Goal: Task Accomplishment & Management: Complete application form

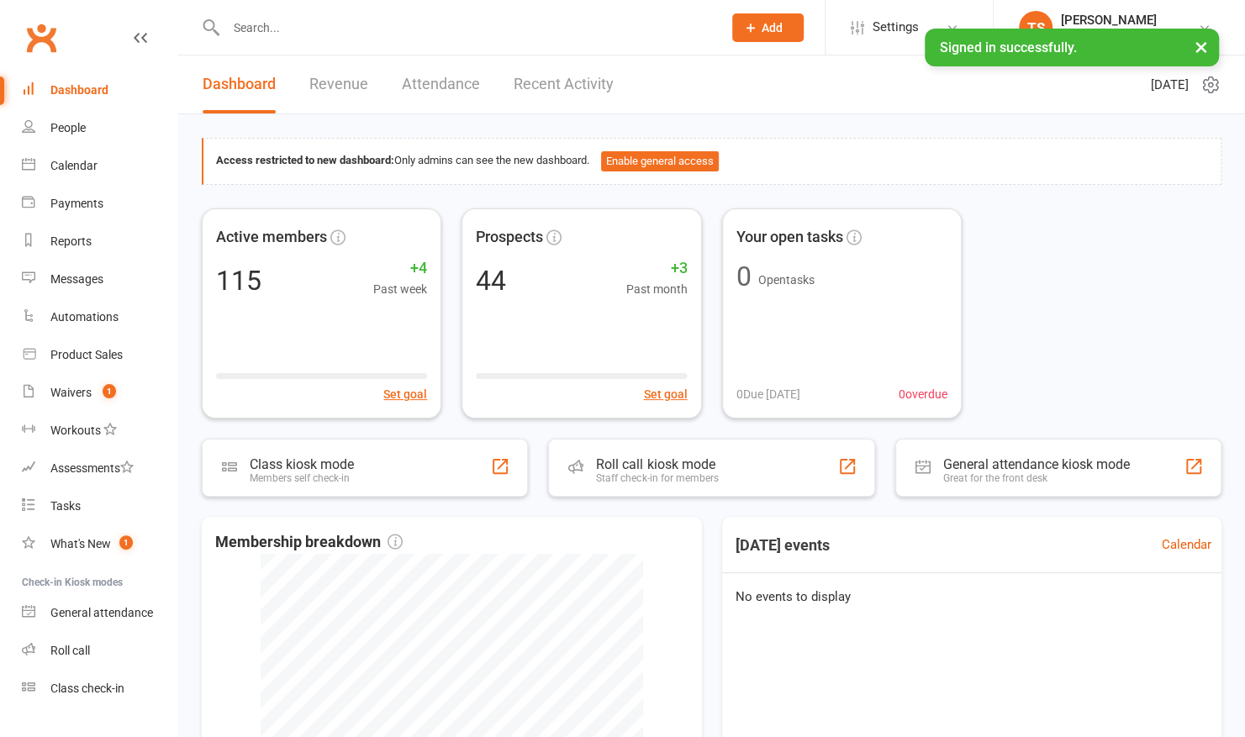
click at [393, 28] on input "text" at bounding box center [465, 28] width 489 height 24
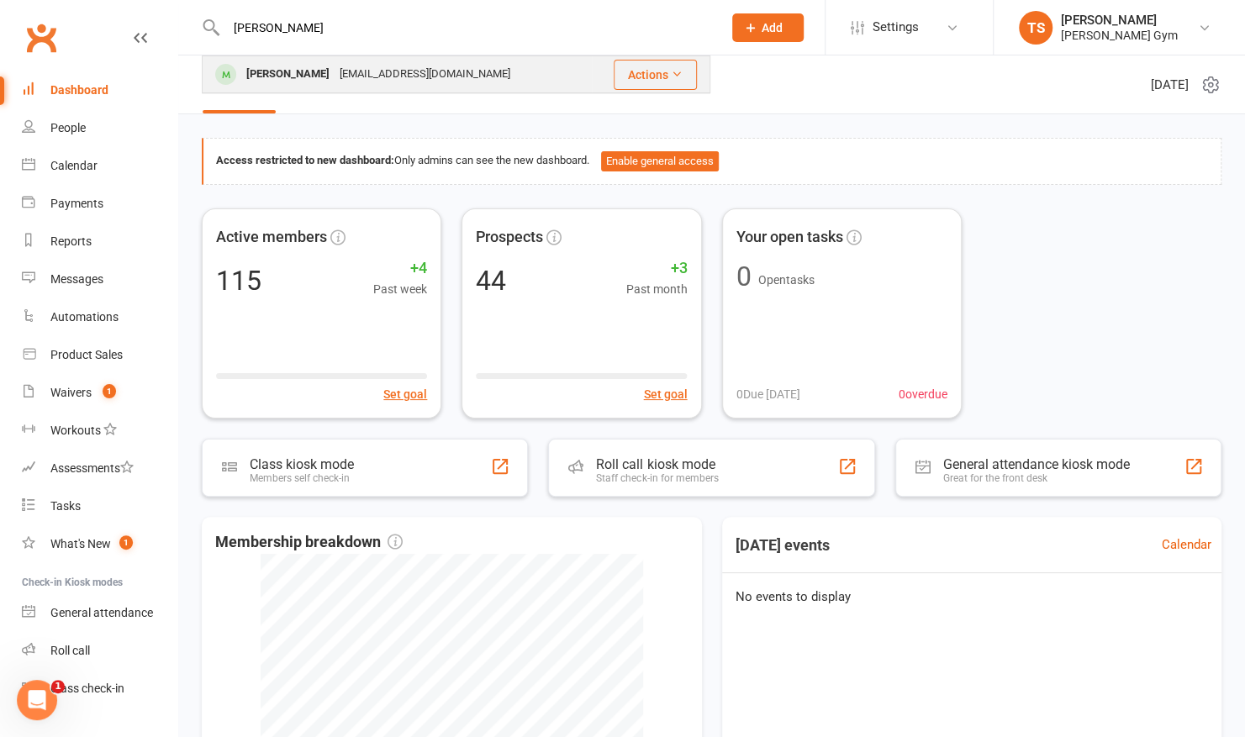
type input "[PERSON_NAME]"
click at [319, 77] on div "[PERSON_NAME]" at bounding box center [287, 74] width 93 height 24
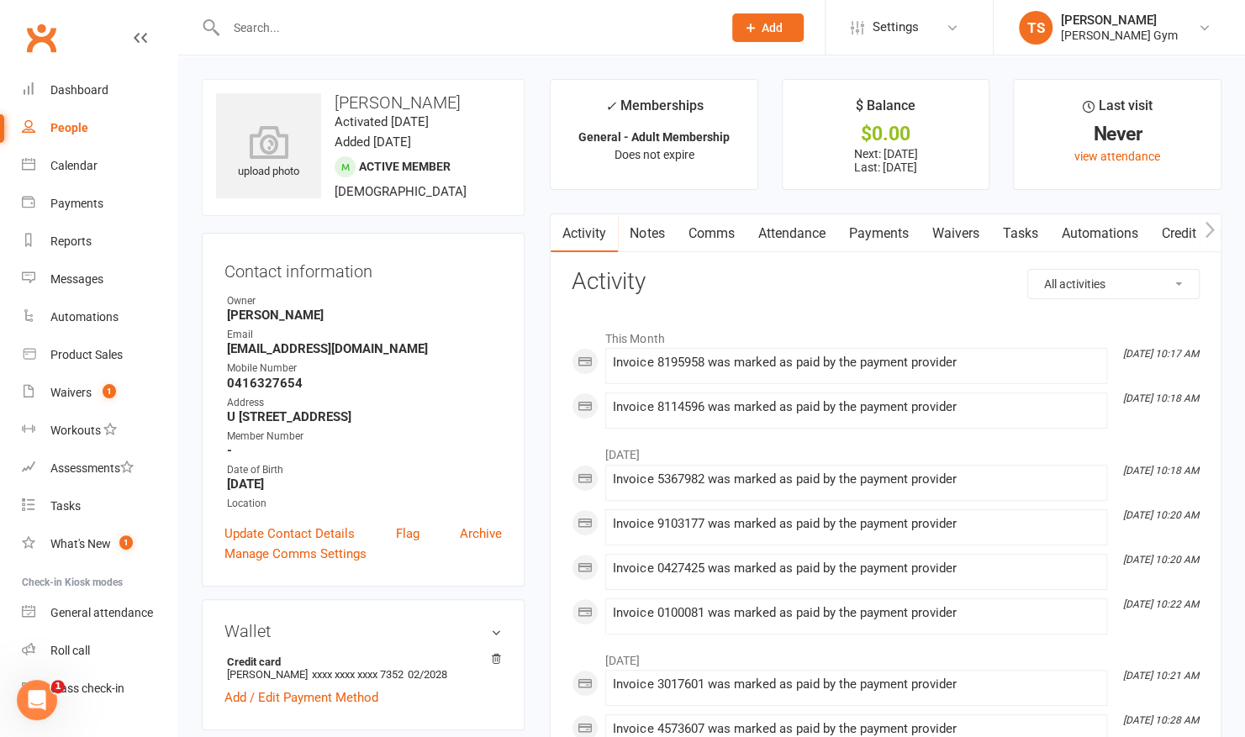
click at [883, 237] on link "Payments" at bounding box center [878, 233] width 83 height 39
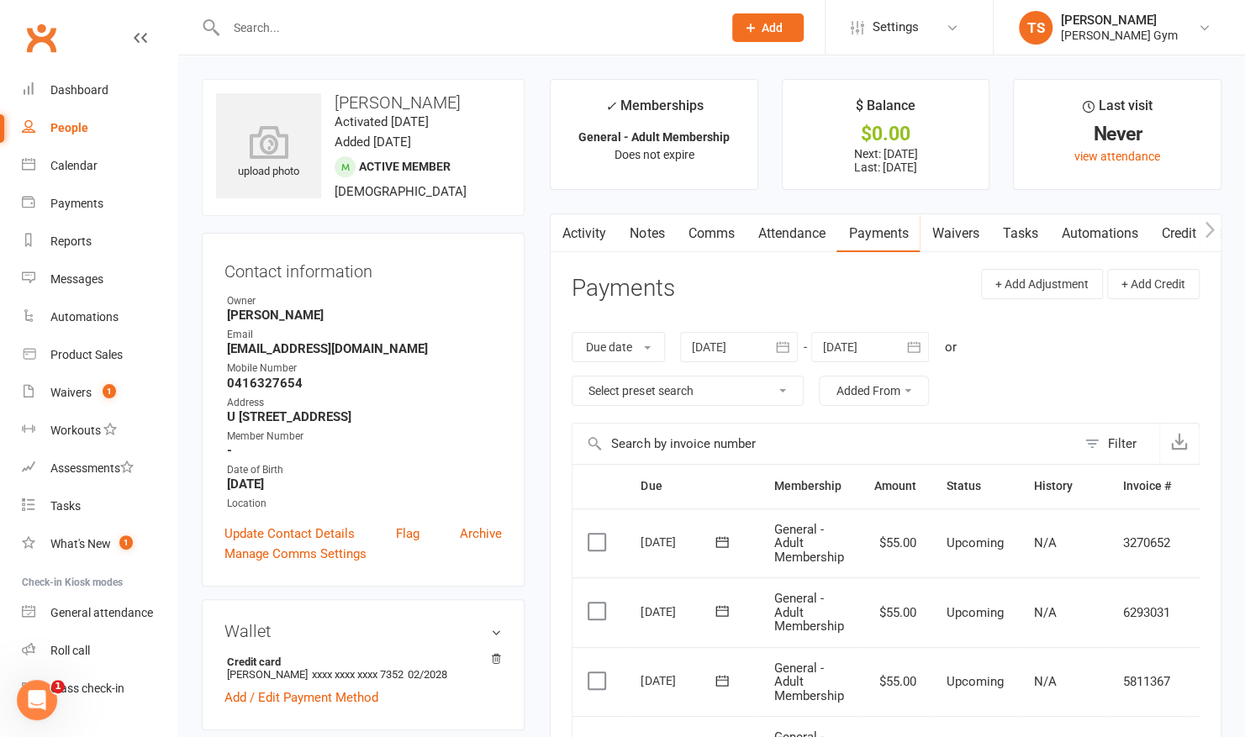
click at [293, 34] on input "text" at bounding box center [465, 28] width 489 height 24
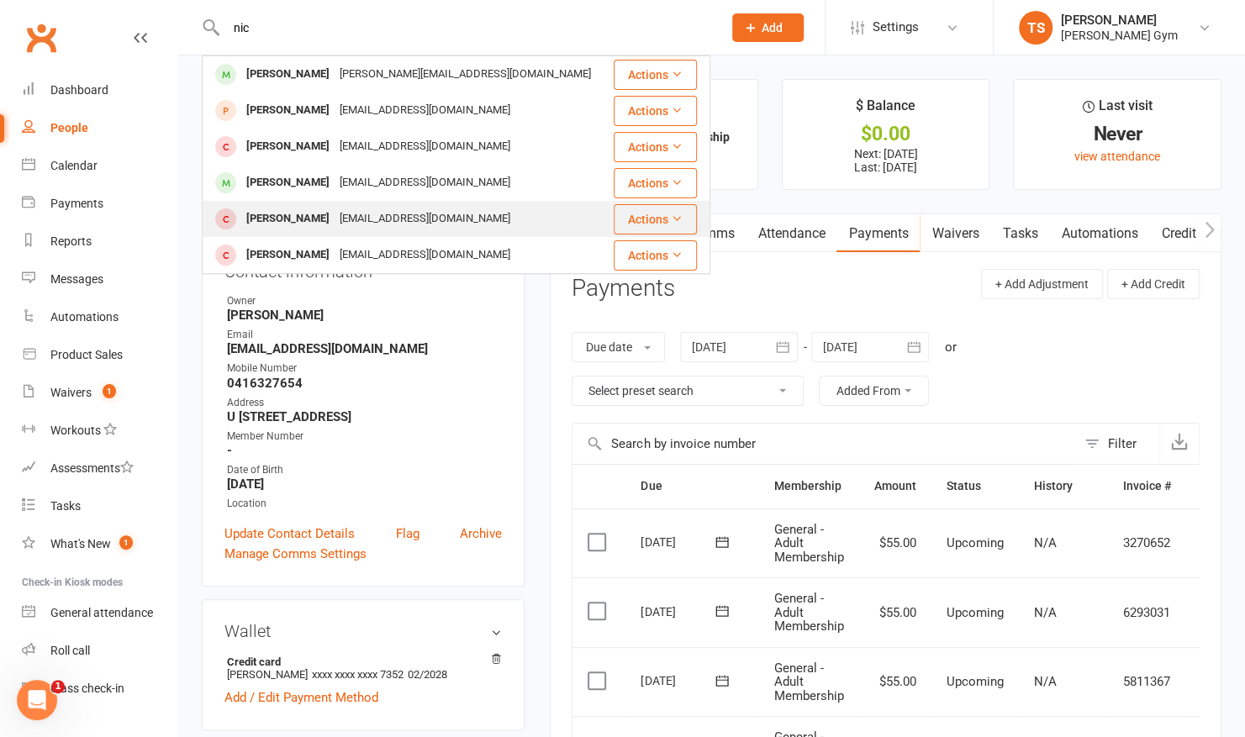
type input "nic"
click at [298, 210] on div "Rhys NIcolaou" at bounding box center [287, 219] width 93 height 24
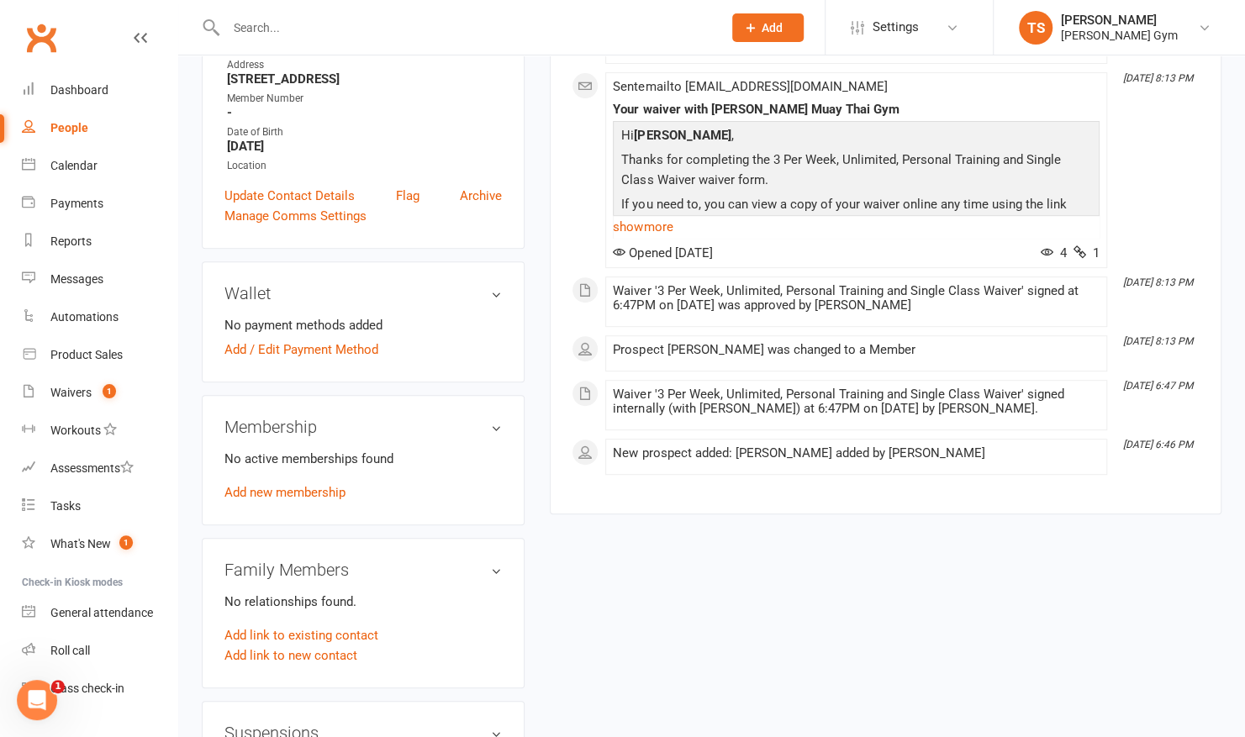
scroll to position [335, 0]
click at [296, 494] on link "Add new membership" at bounding box center [284, 491] width 121 height 15
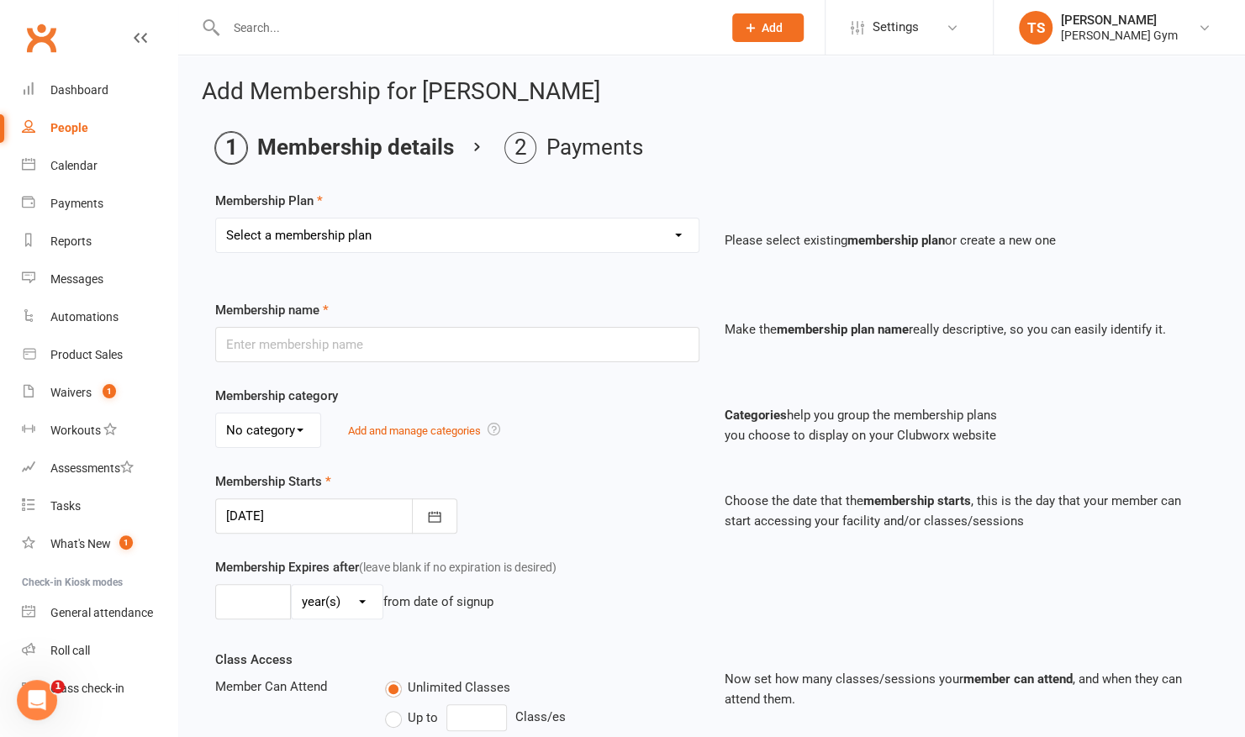
click at [421, 232] on select "Select a membership plan Create new Membership Plan Kid & Teen - Membership Gen…" at bounding box center [457, 236] width 483 height 34
select select "3"
click at [216, 219] on select "Select a membership plan Create new Membership Plan Kid & Teen - Membership Gen…" at bounding box center [457, 236] width 483 height 34
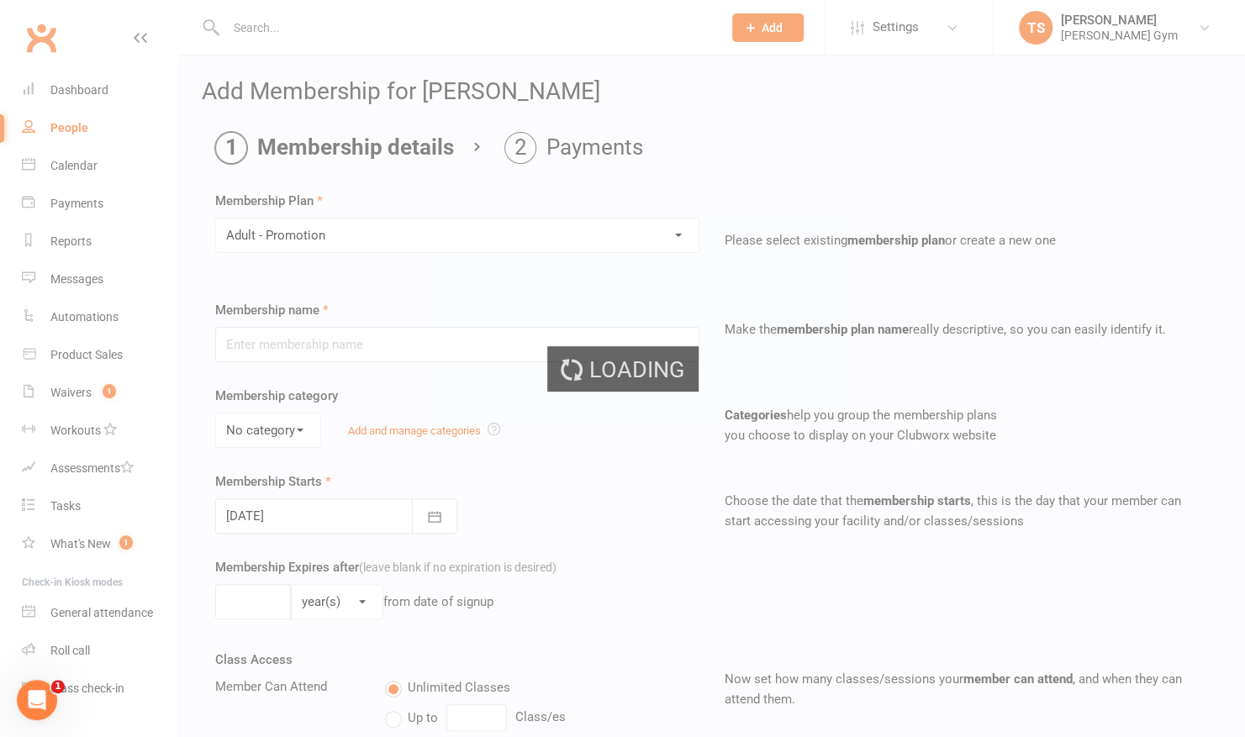
type input "Adult - Promotion"
select select "0"
type input "0"
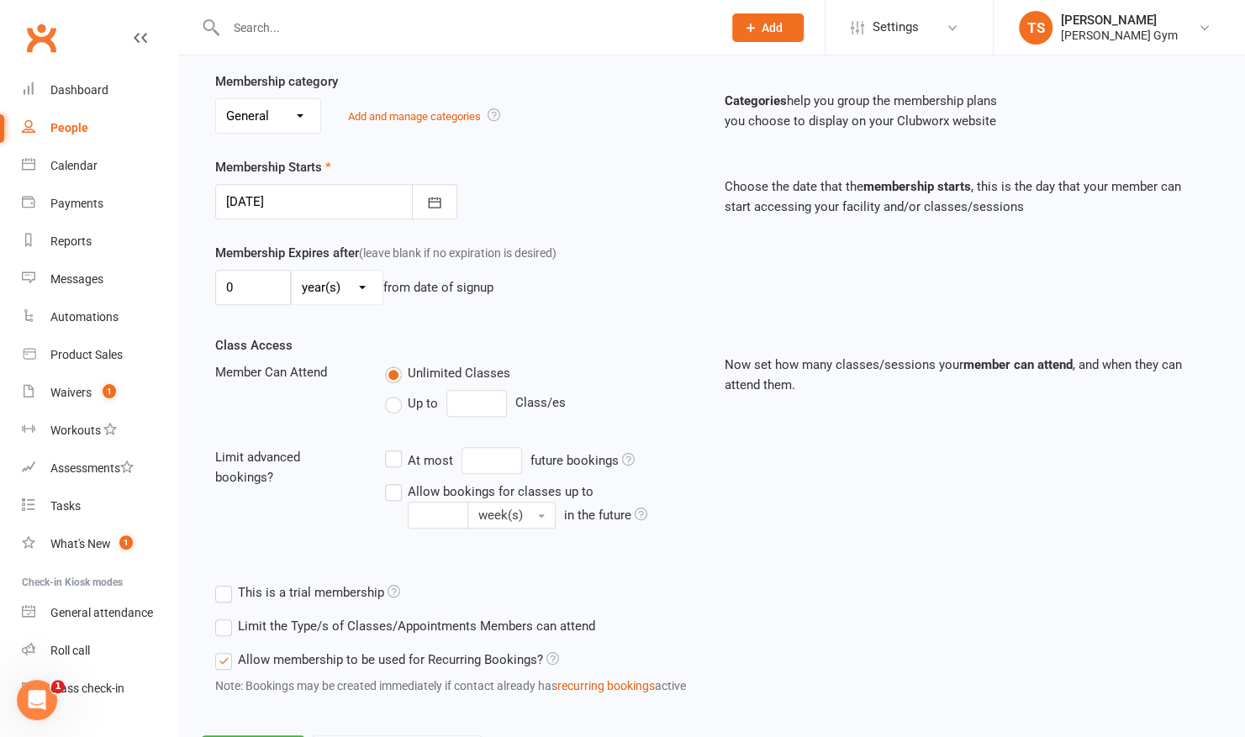
scroll to position [391, 0]
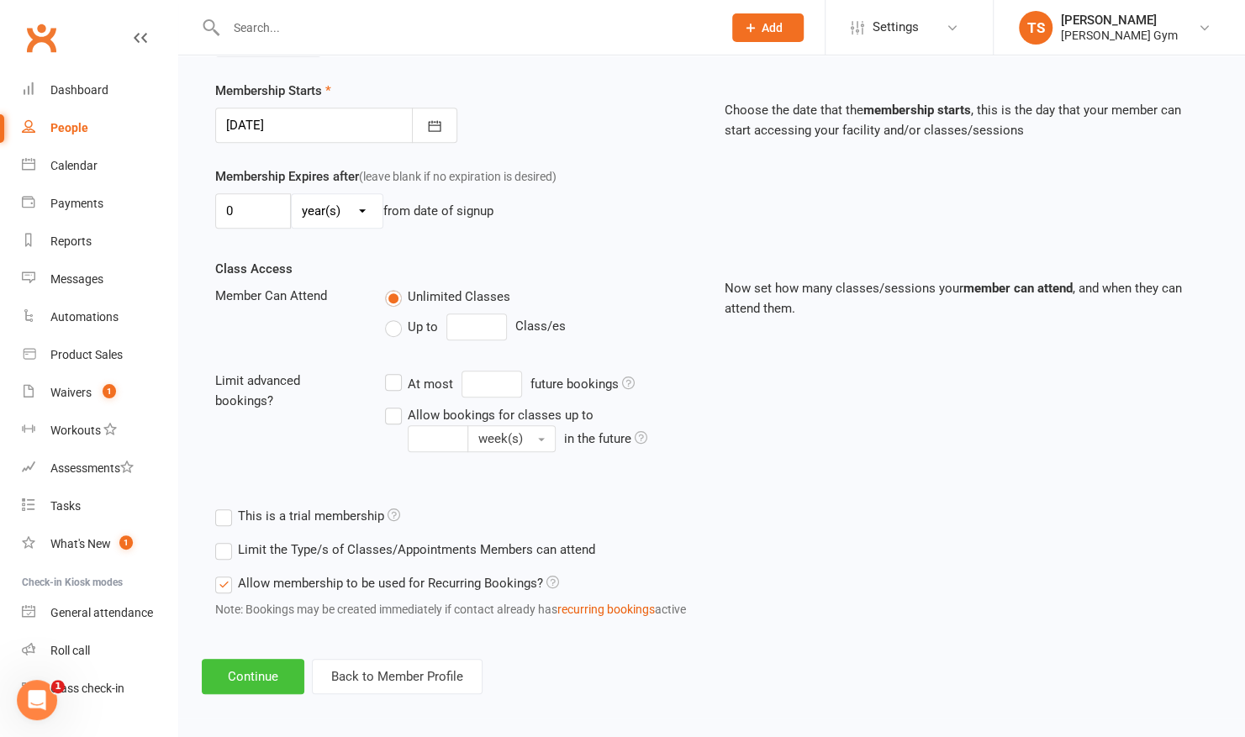
click at [219, 672] on button "Continue" at bounding box center [253, 676] width 103 height 35
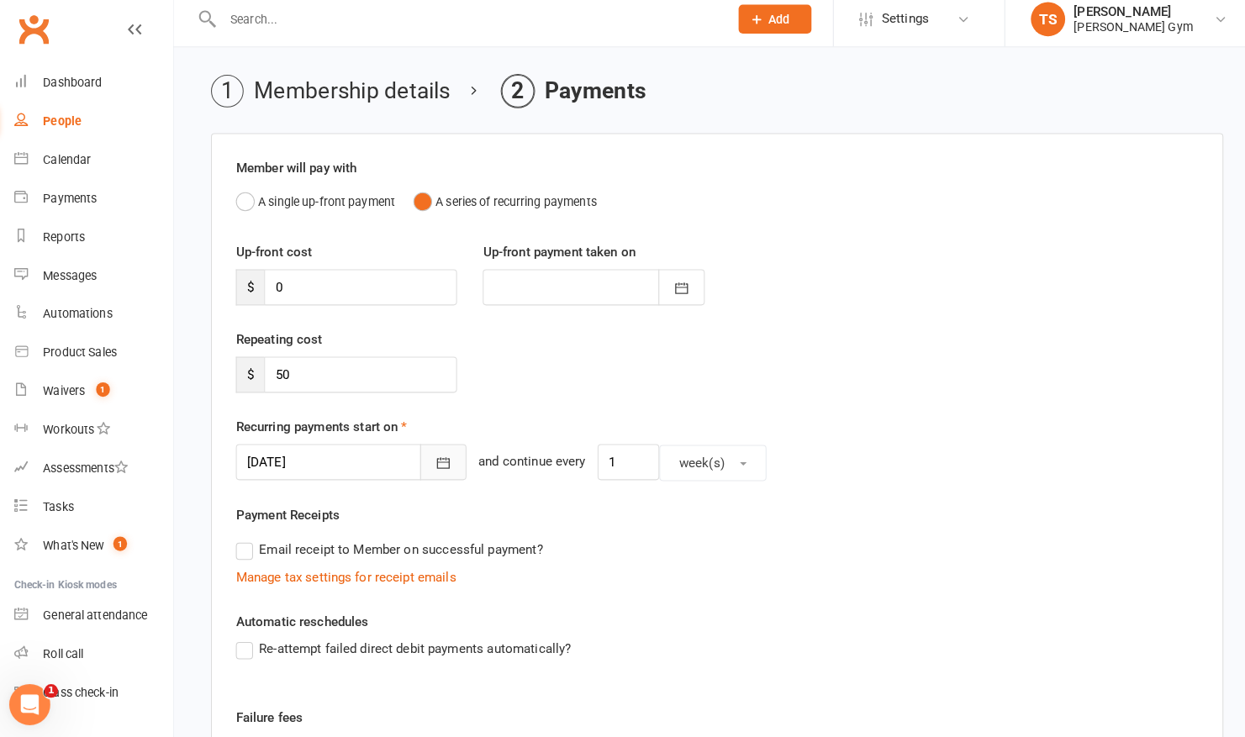
scroll to position [49, 0]
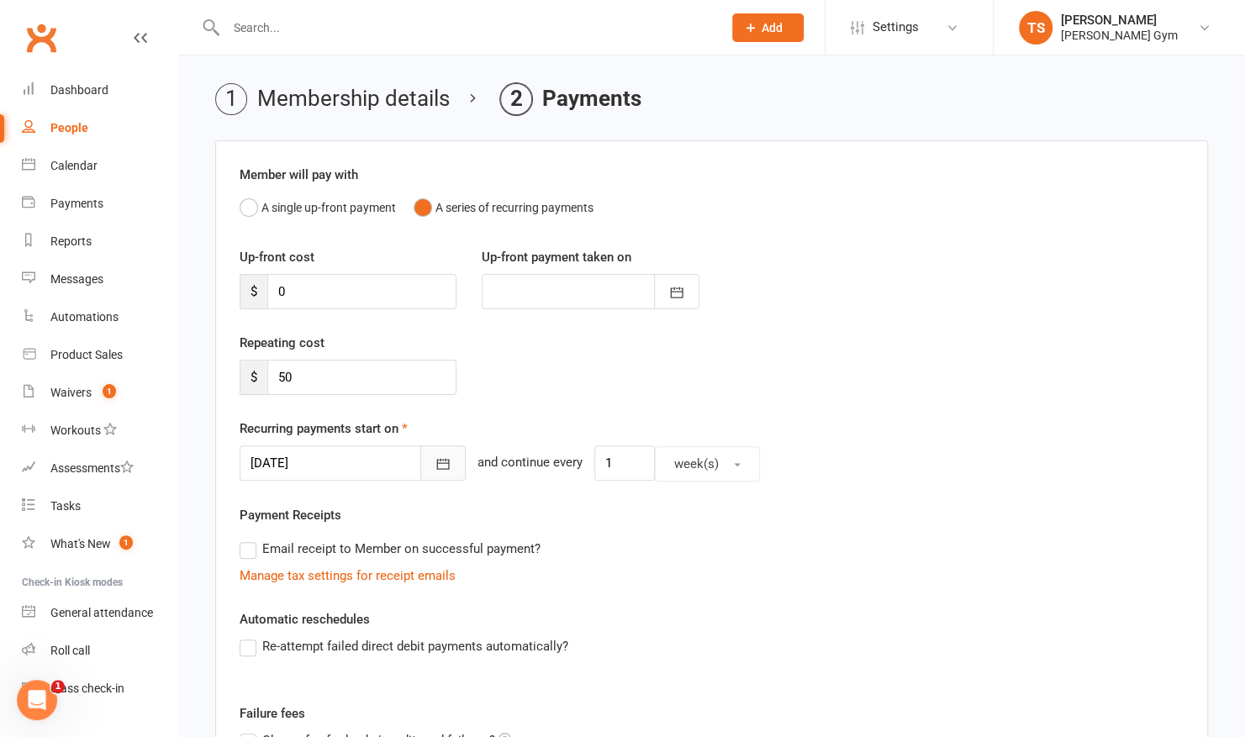
click at [435, 468] on icon "button" at bounding box center [443, 464] width 17 height 17
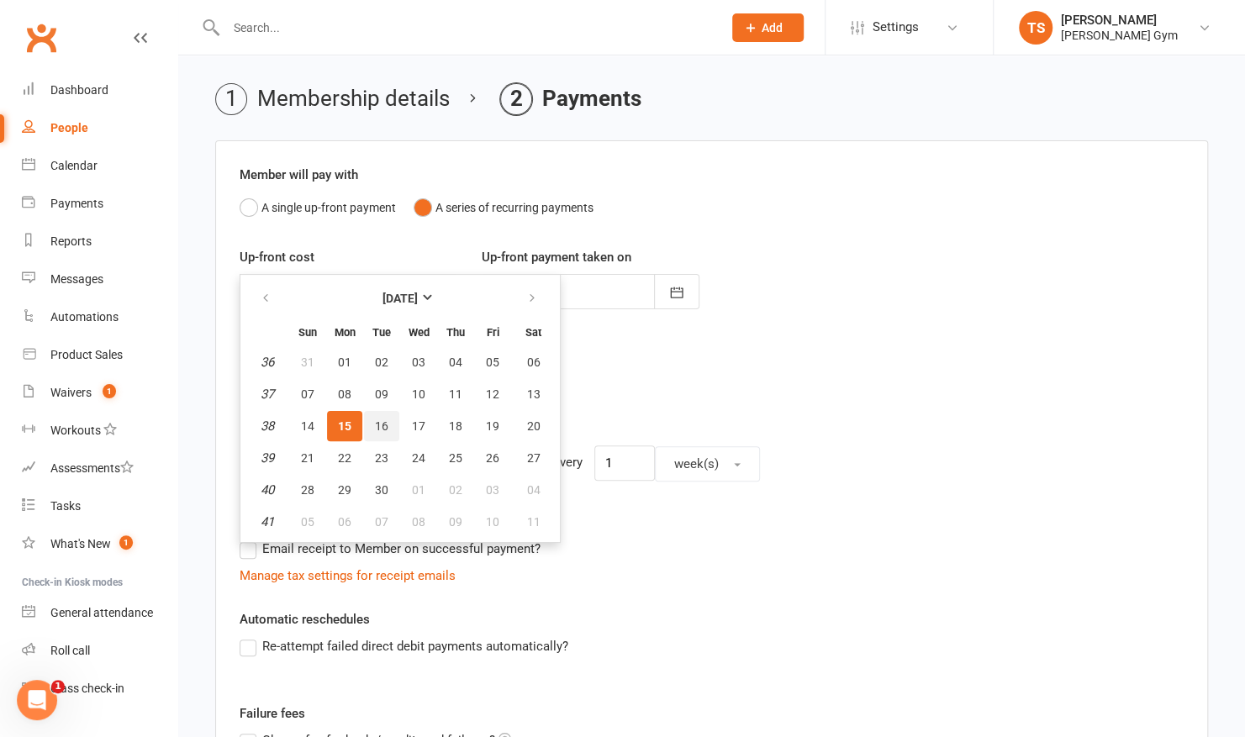
click at [378, 422] on span "16" at bounding box center [381, 426] width 13 height 13
type input "16 Sep 2025"
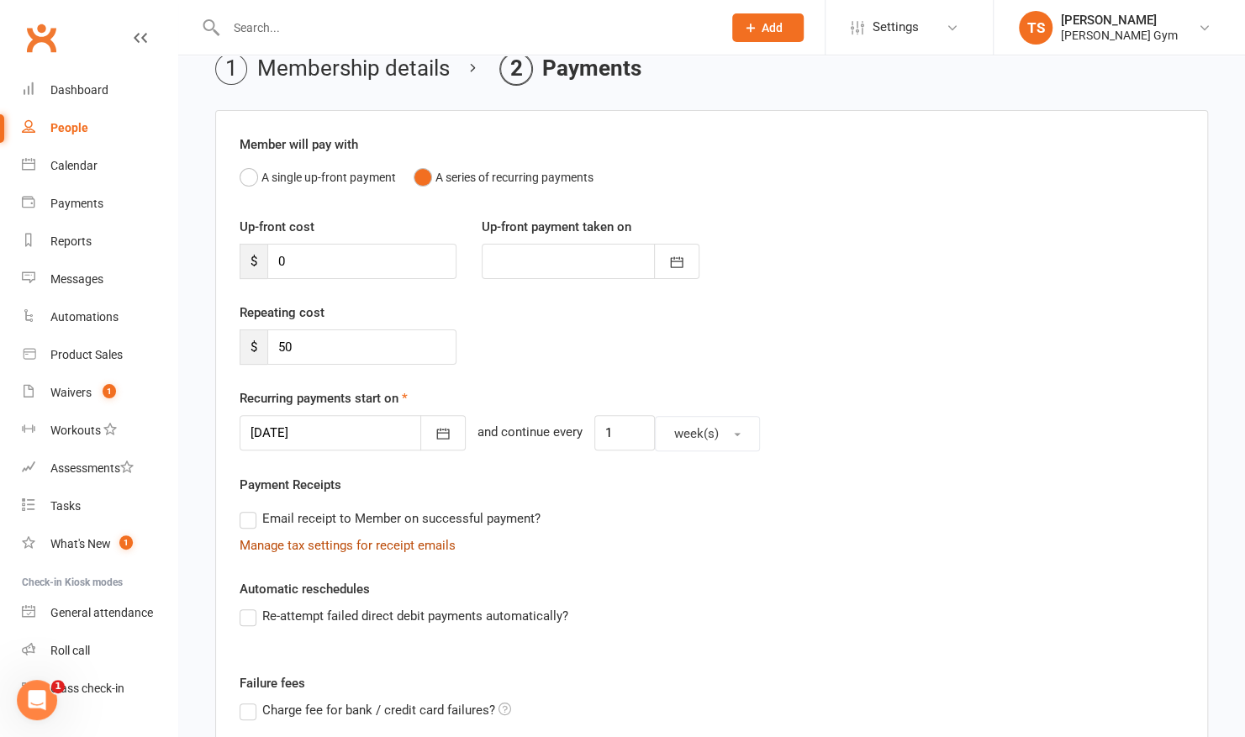
scroll to position [79, 0]
click at [244, 613] on label "Re-attempt failed direct debit payments automatically?" at bounding box center [404, 616] width 329 height 20
click at [244, 606] on input "Re-attempt failed direct debit payments automatically?" at bounding box center [245, 606] width 11 height 0
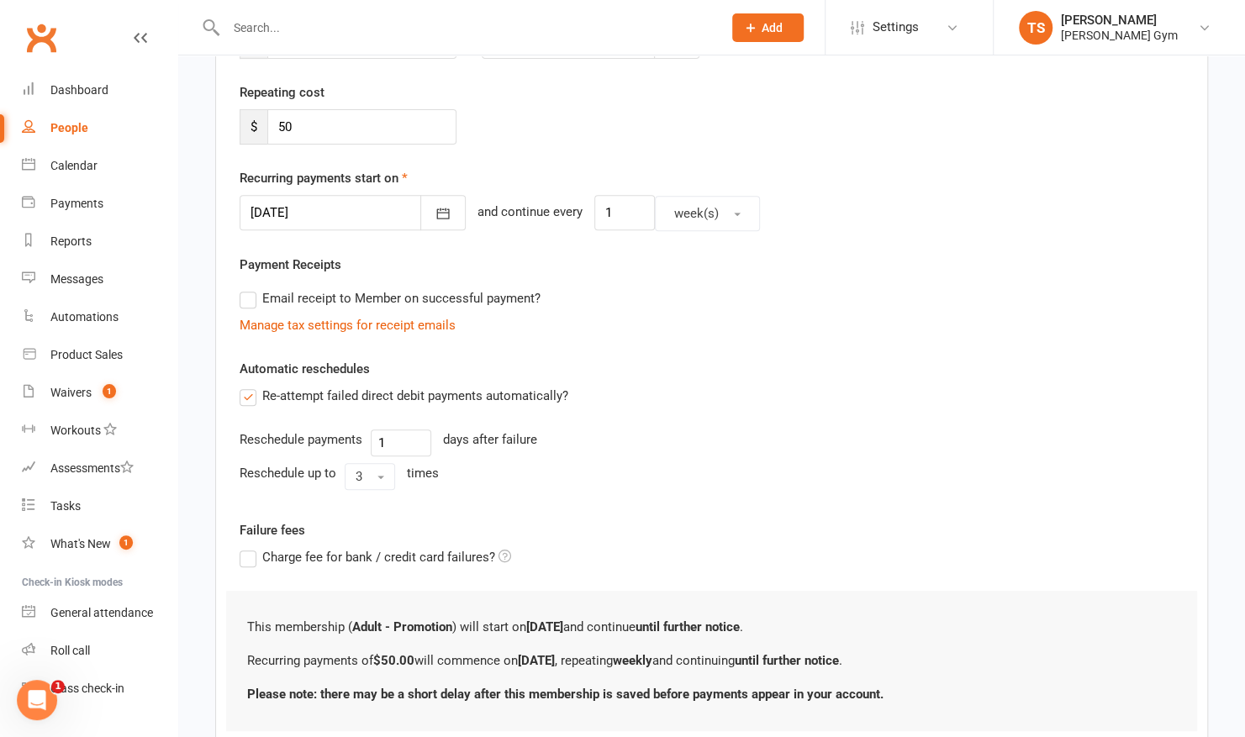
click at [328, 607] on div "This membership ( Adult - Promotion ) will start on 15 September and continue u…" at bounding box center [711, 661] width 971 height 140
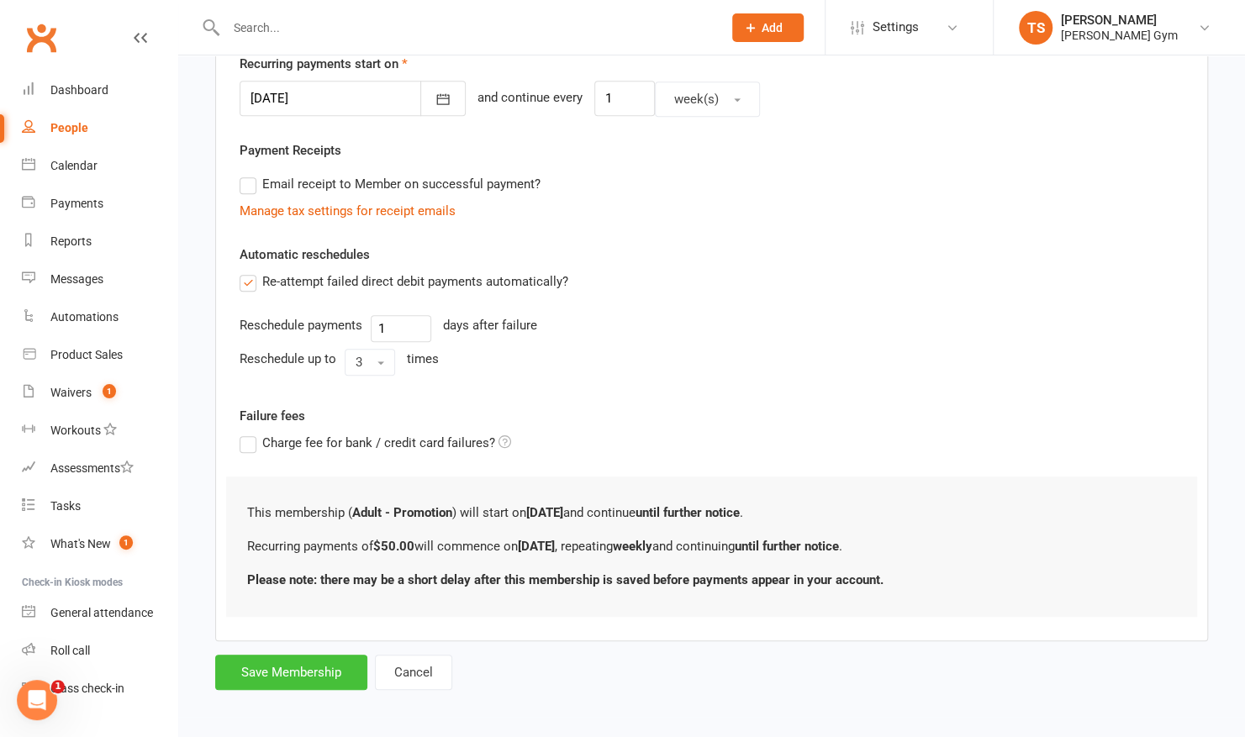
click at [277, 668] on button "Save Membership" at bounding box center [291, 672] width 152 height 35
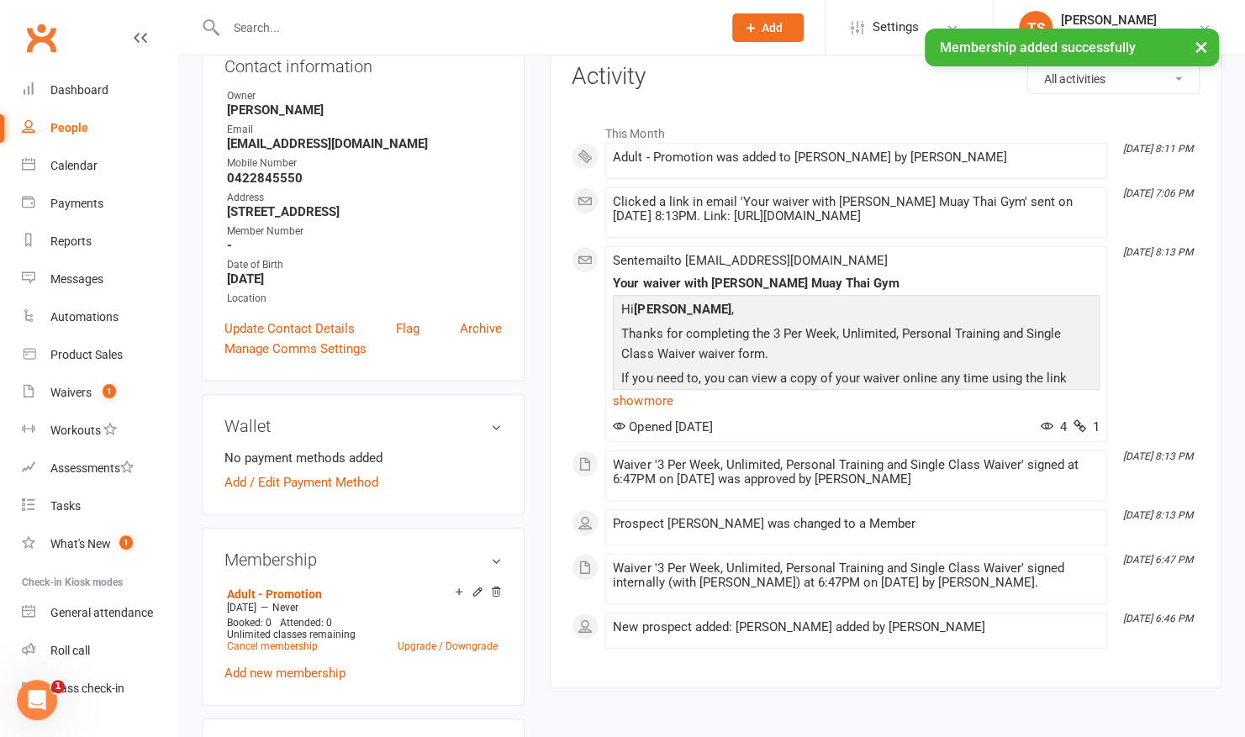
scroll to position [210, 0]
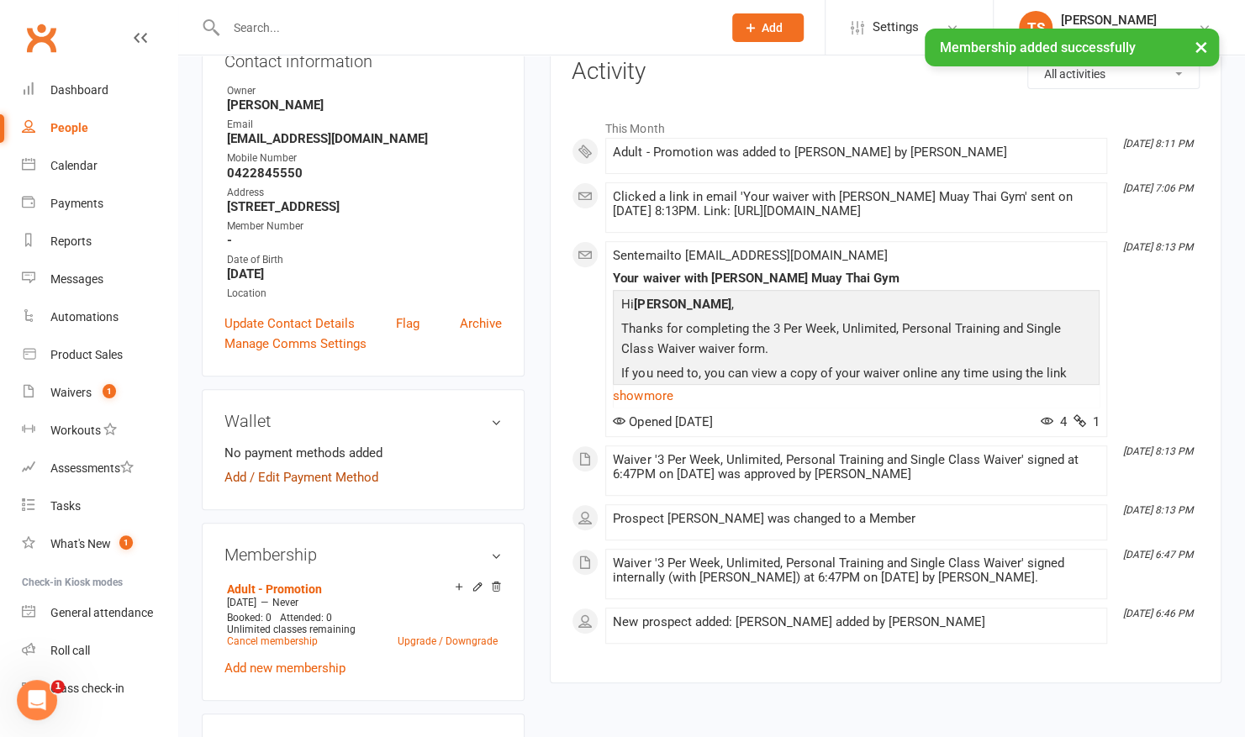
click at [333, 470] on link "Add / Edit Payment Method" at bounding box center [301, 477] width 154 height 20
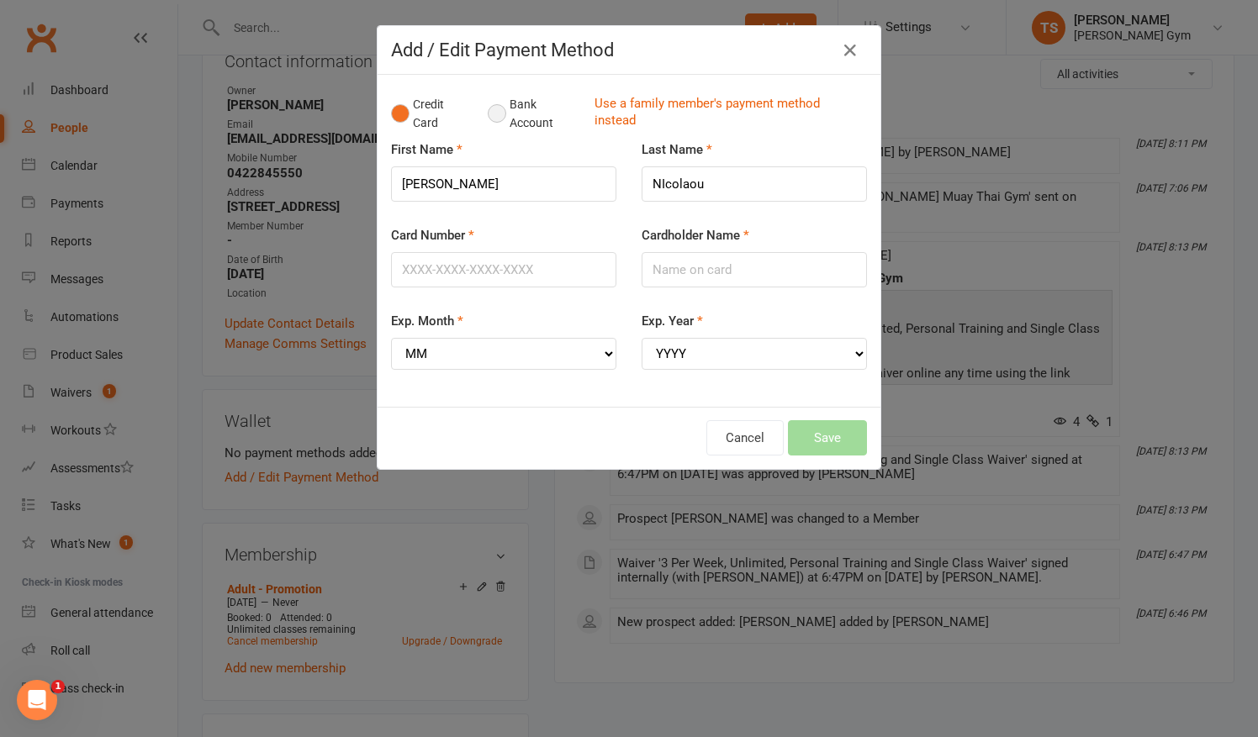
click at [490, 111] on button "Bank Account" at bounding box center [534, 113] width 93 height 51
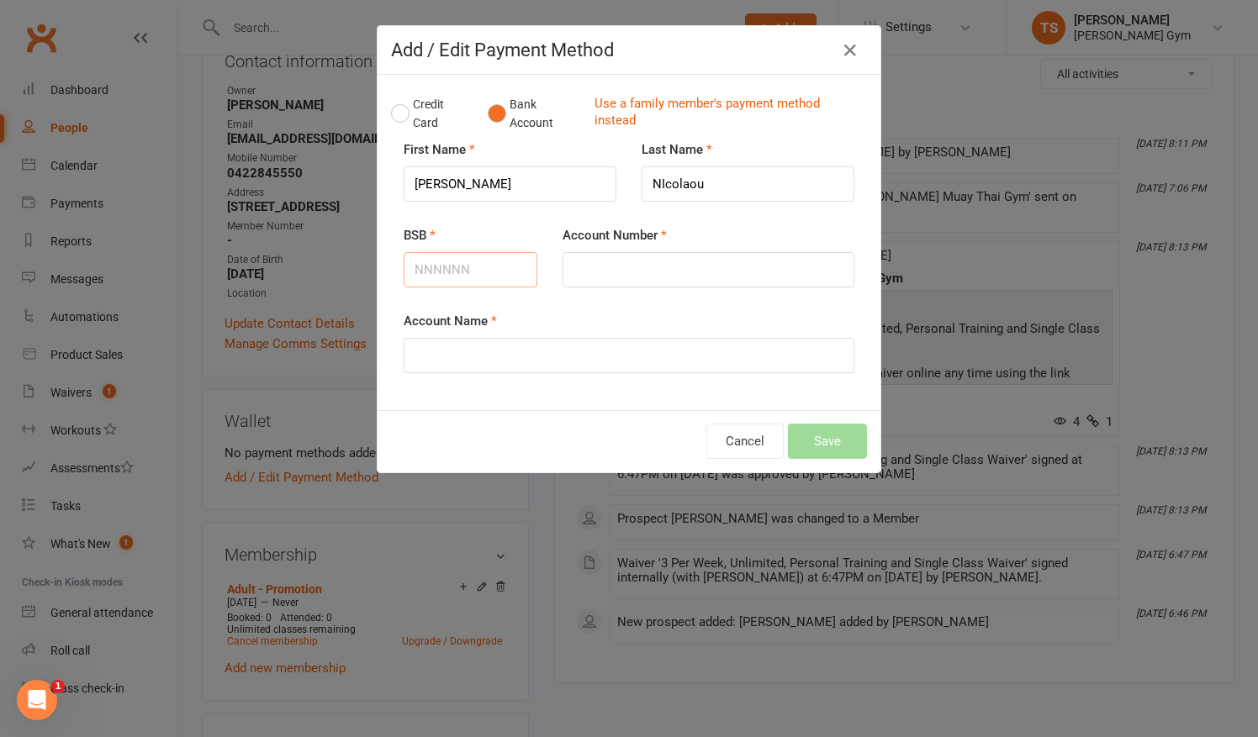
click at [442, 270] on input "BSB" at bounding box center [471, 269] width 134 height 35
type input "063143"
click at [580, 277] on input "Account Number" at bounding box center [708, 269] width 292 height 35
type input "10555484"
click at [463, 346] on input "Account Name" at bounding box center [629, 355] width 451 height 35
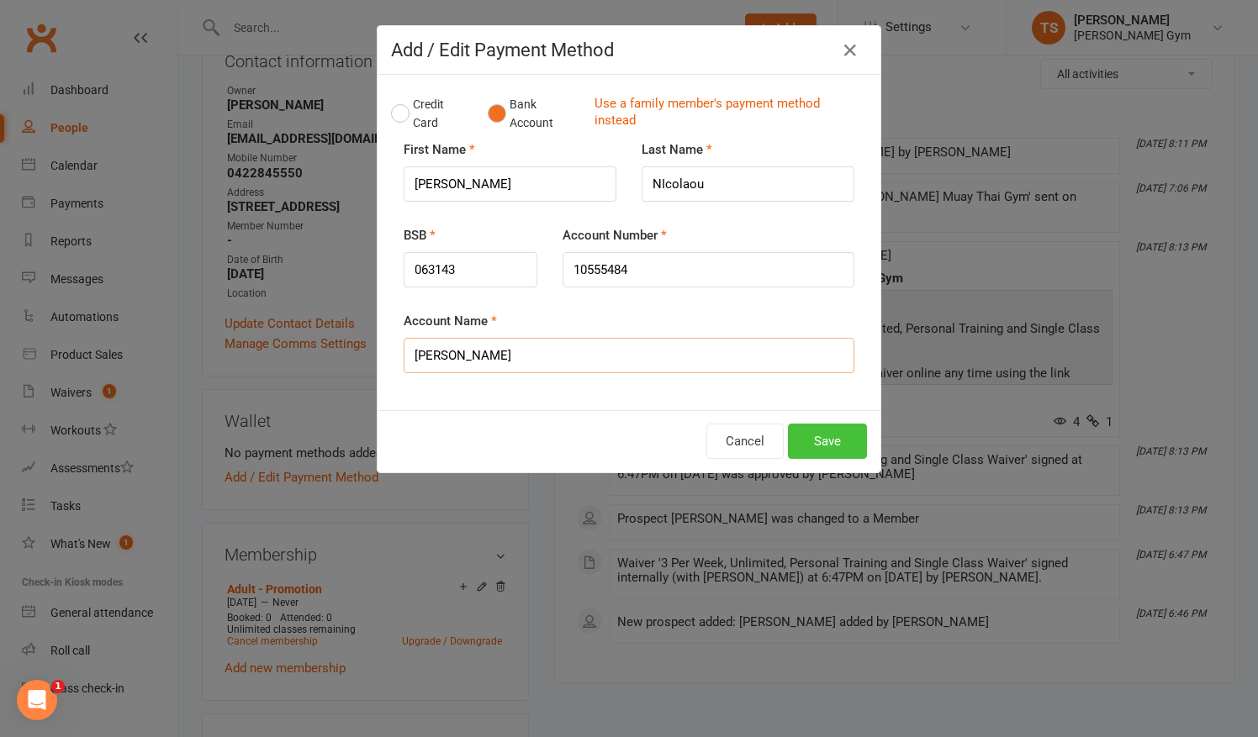
type input "Rhys Nicolaou"
click at [812, 434] on button "Save" at bounding box center [827, 441] width 79 height 35
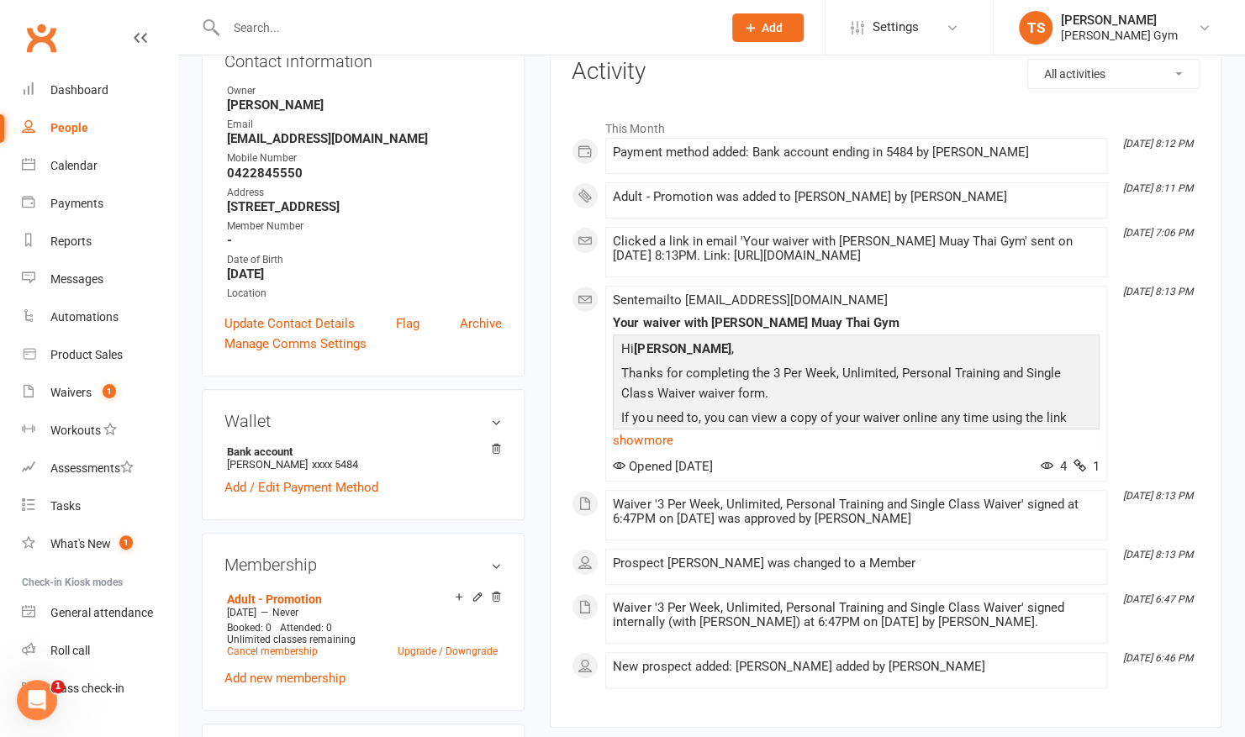
click at [301, 23] on input "text" at bounding box center [465, 28] width 489 height 24
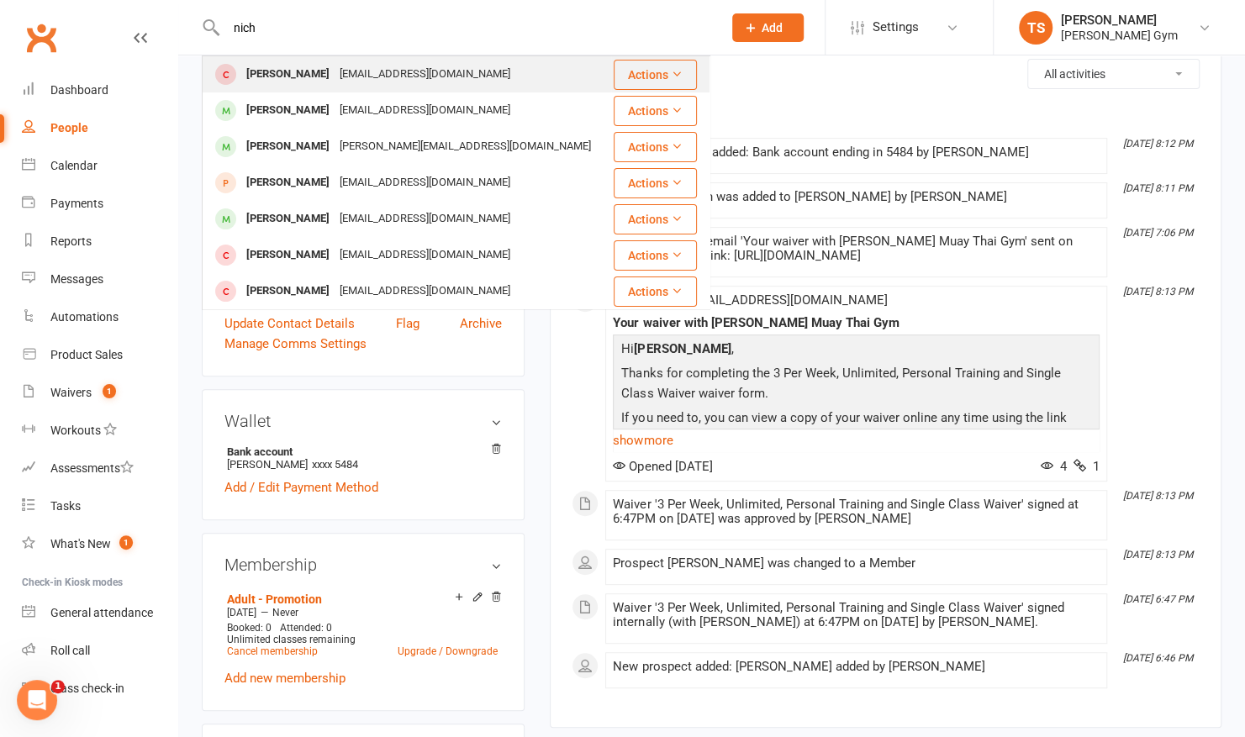
type input "nich"
click at [308, 77] on div "[PERSON_NAME]" at bounding box center [287, 74] width 93 height 24
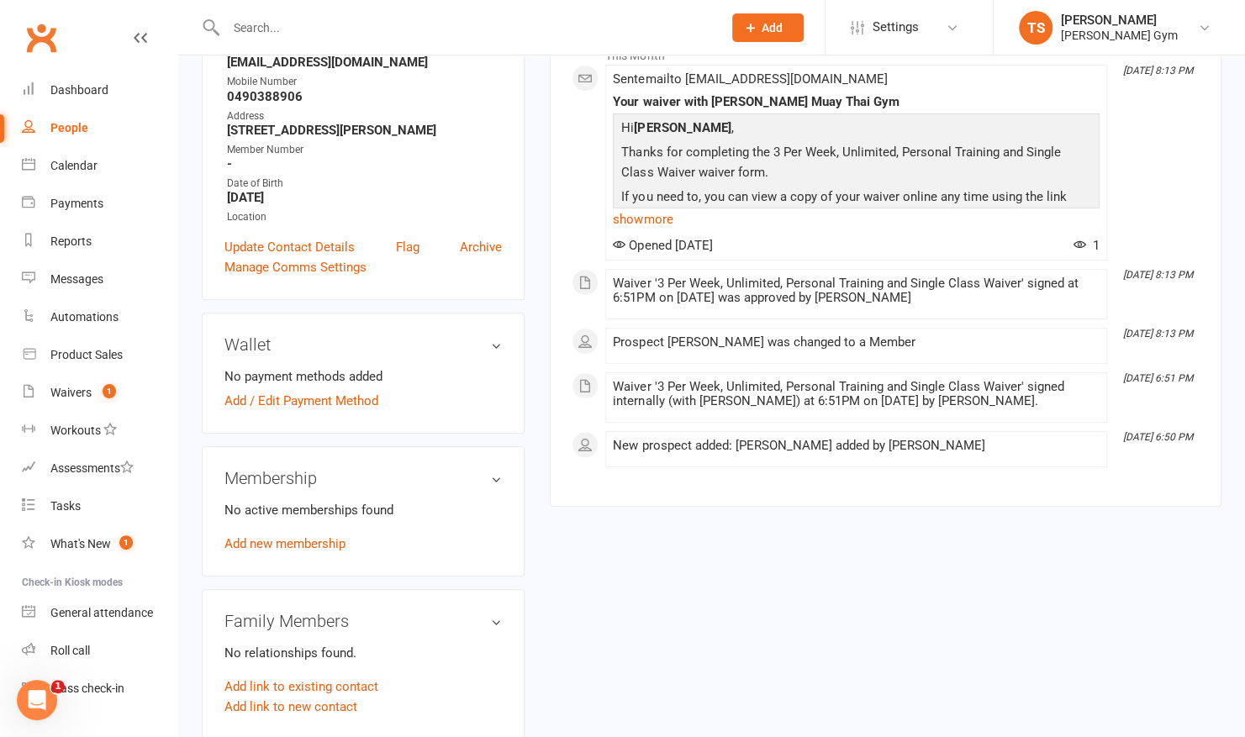
scroll to position [286, 0]
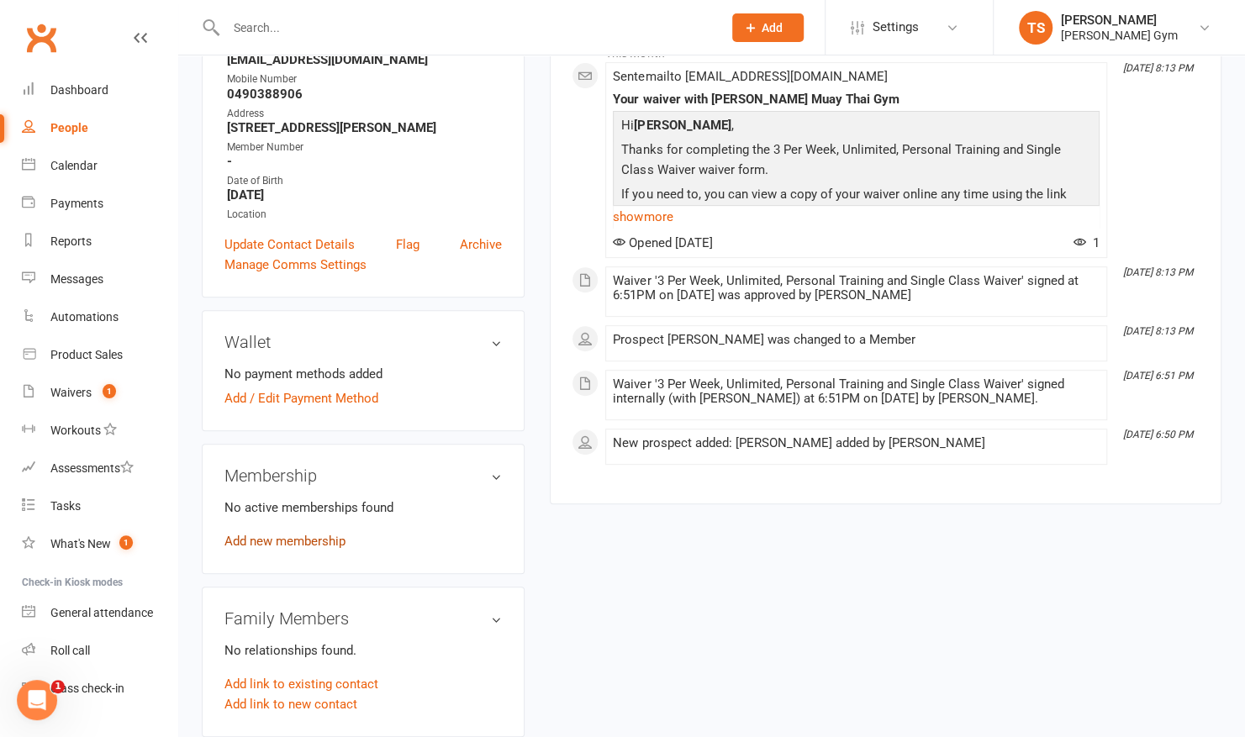
click at [267, 536] on link "Add new membership" at bounding box center [284, 541] width 121 height 15
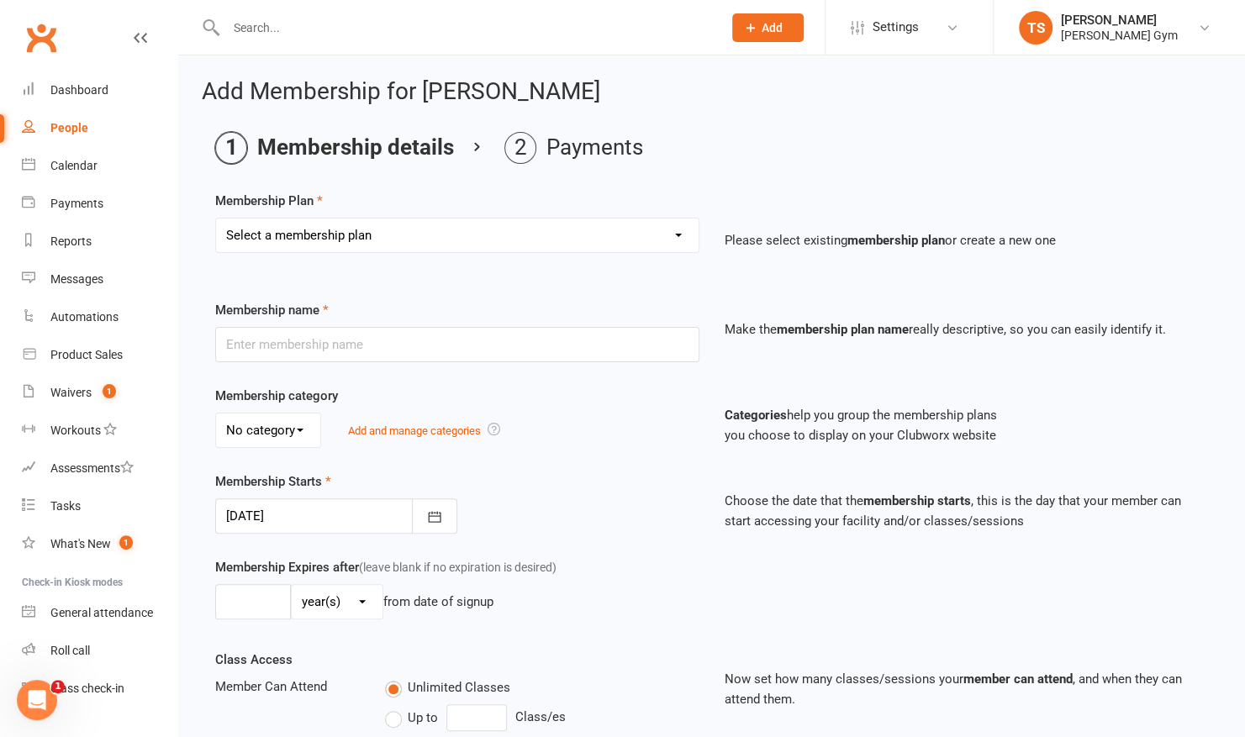
click at [312, 241] on select "Select a membership plan Create new Membership Plan Kid & Teen - Membership Gen…" at bounding box center [457, 236] width 483 height 34
select select "2"
click at [216, 219] on select "Select a membership plan Create new Membership Plan Kid & Teen - Membership Gen…" at bounding box center [457, 236] width 483 height 34
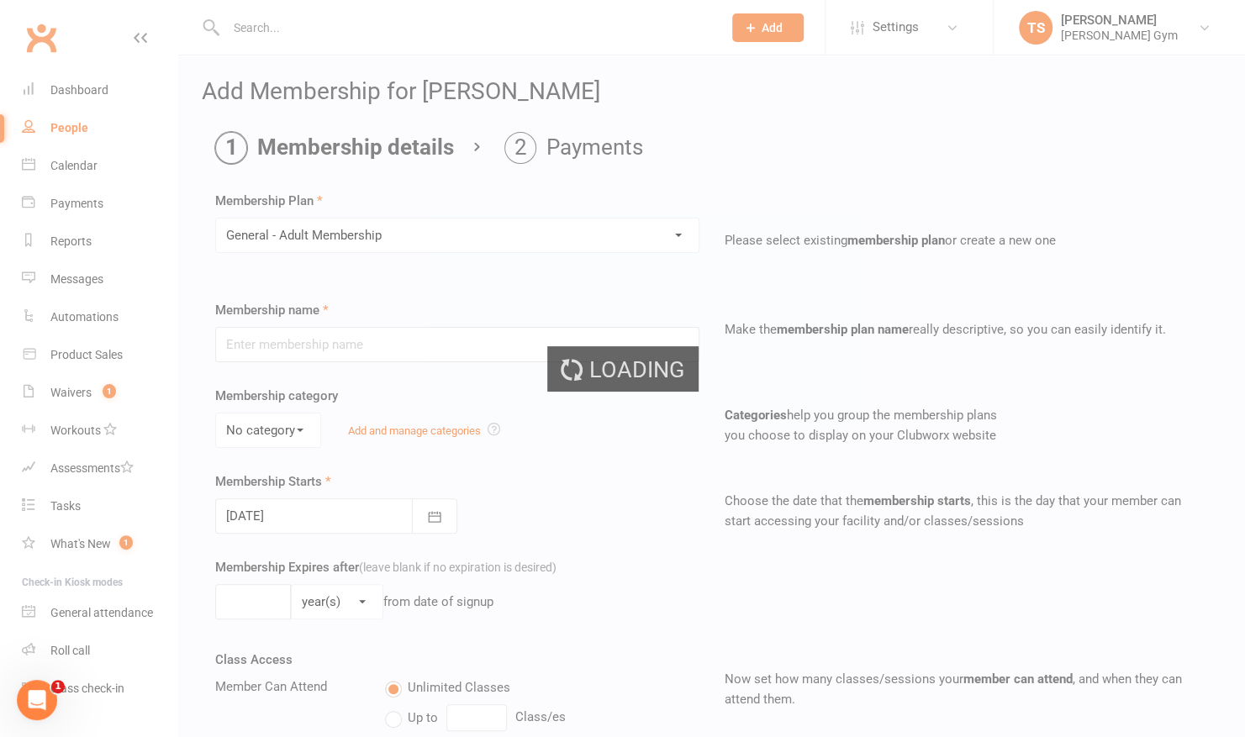
type input "General - Adult Membership"
select select "0"
type input "0"
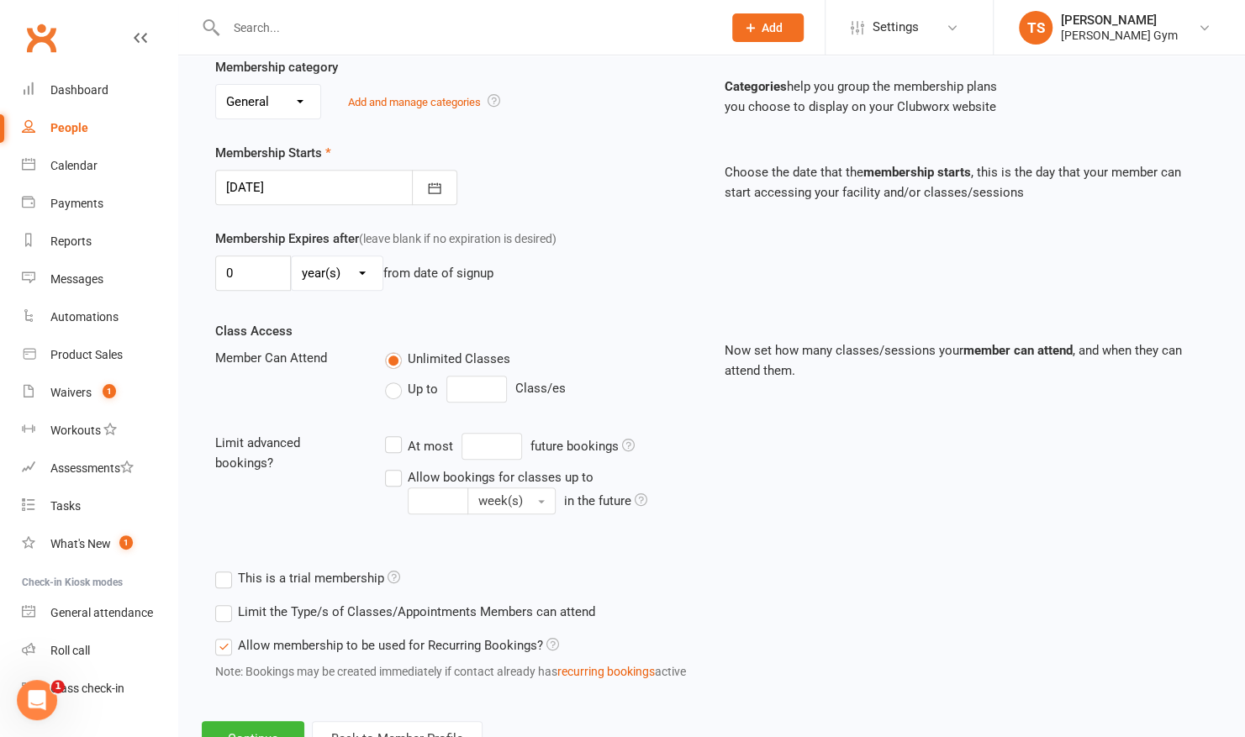
scroll to position [391, 0]
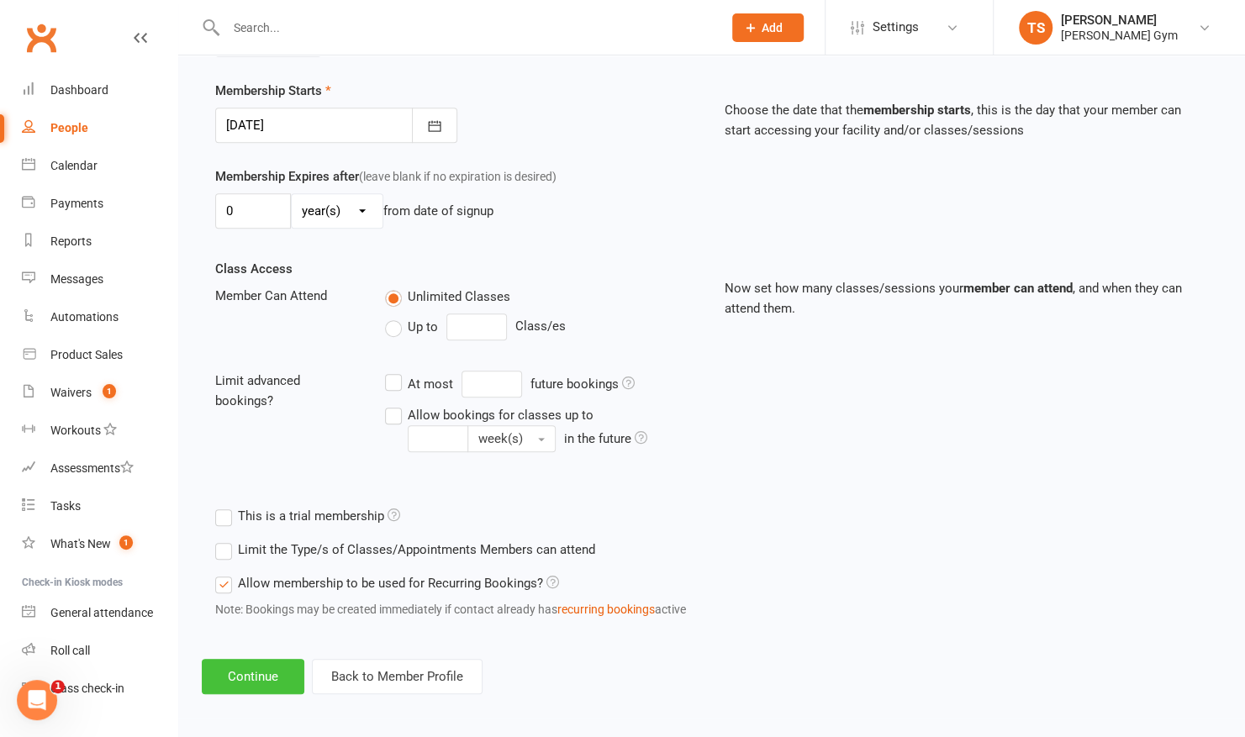
click at [251, 674] on button "Continue" at bounding box center [253, 676] width 103 height 35
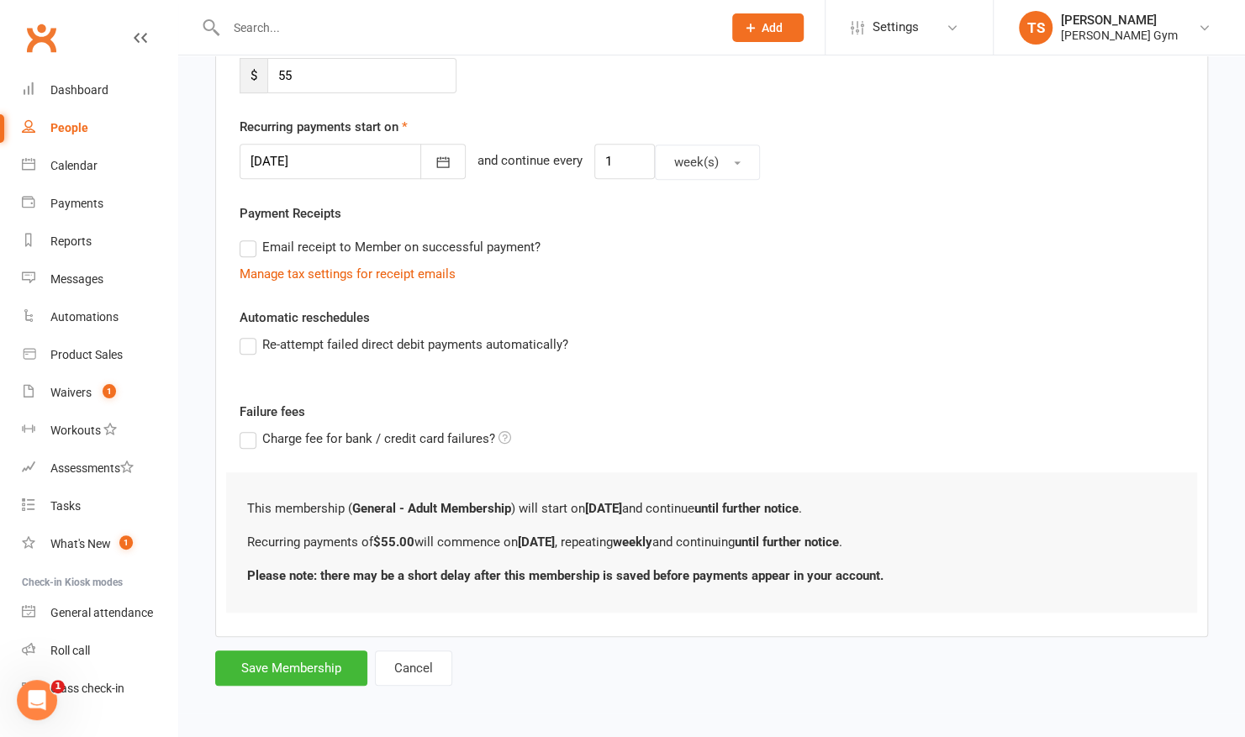
scroll to position [0, 0]
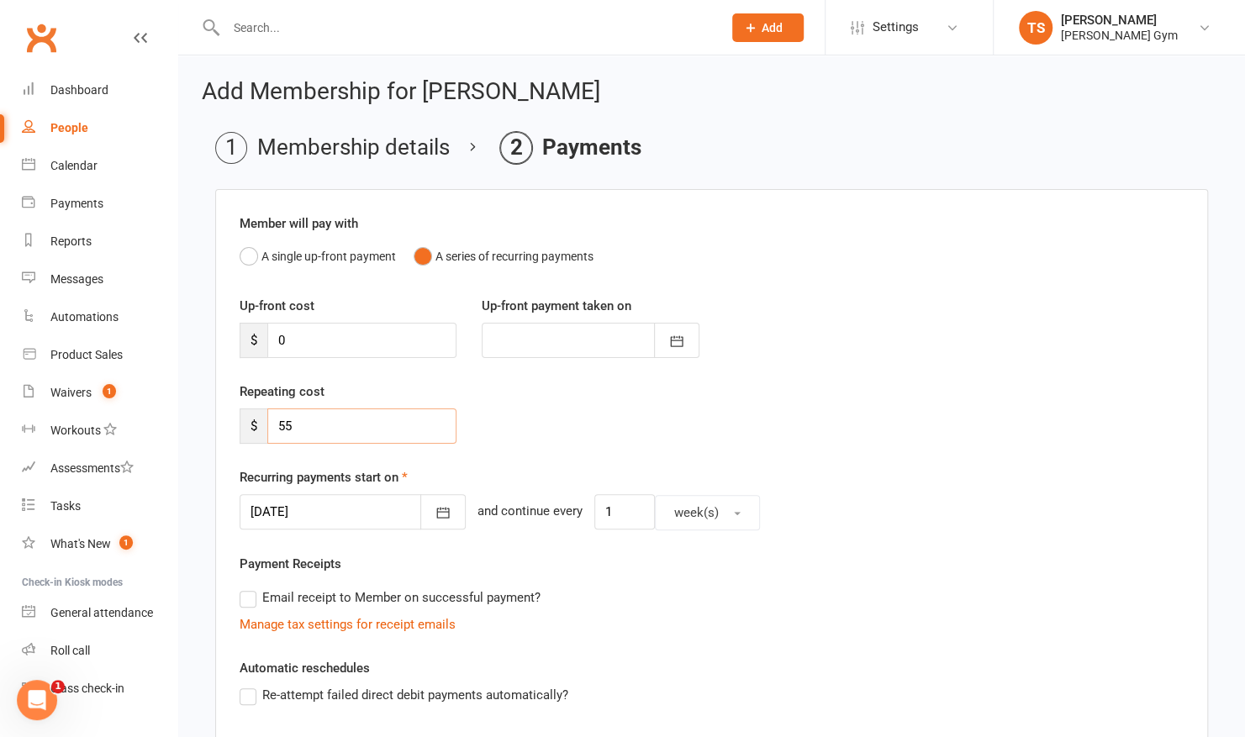
drag, startPoint x: 319, startPoint y: 425, endPoint x: 246, endPoint y: 432, distance: 74.3
click at [246, 432] on div "$ 55" at bounding box center [348, 426] width 217 height 35
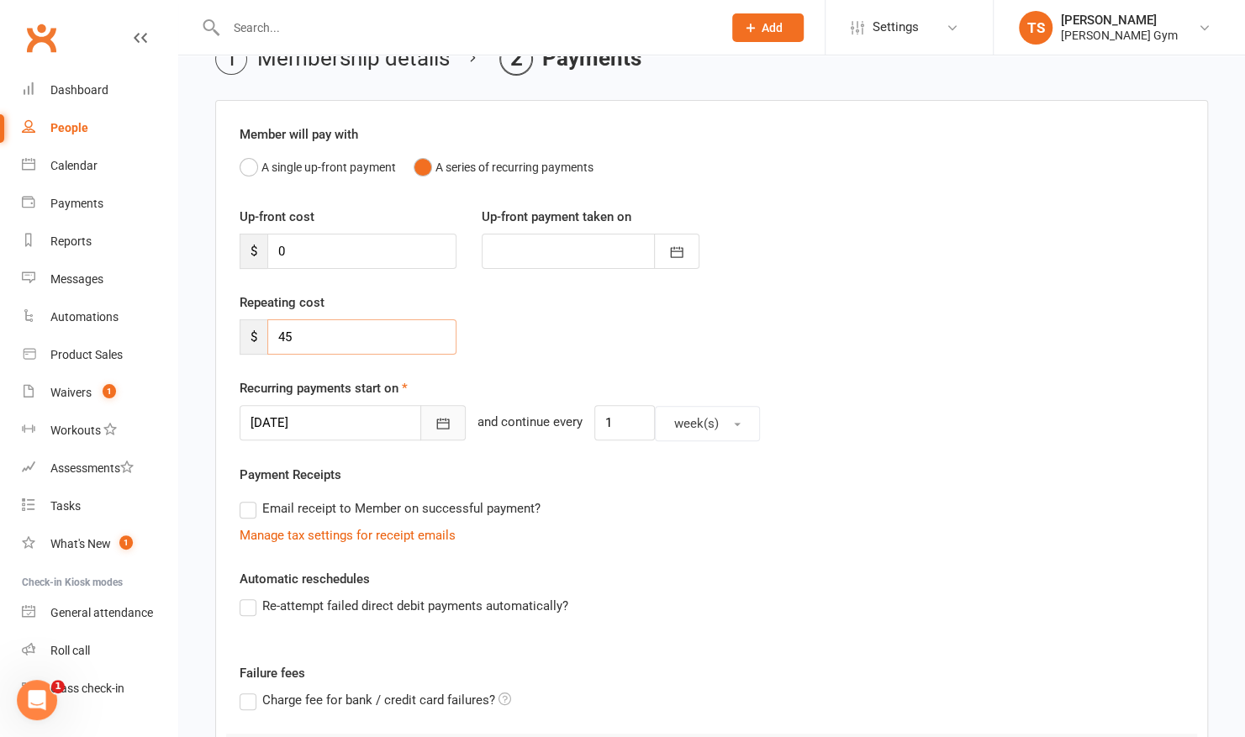
type input "45"
click at [437, 419] on icon "button" at bounding box center [443, 424] width 13 height 11
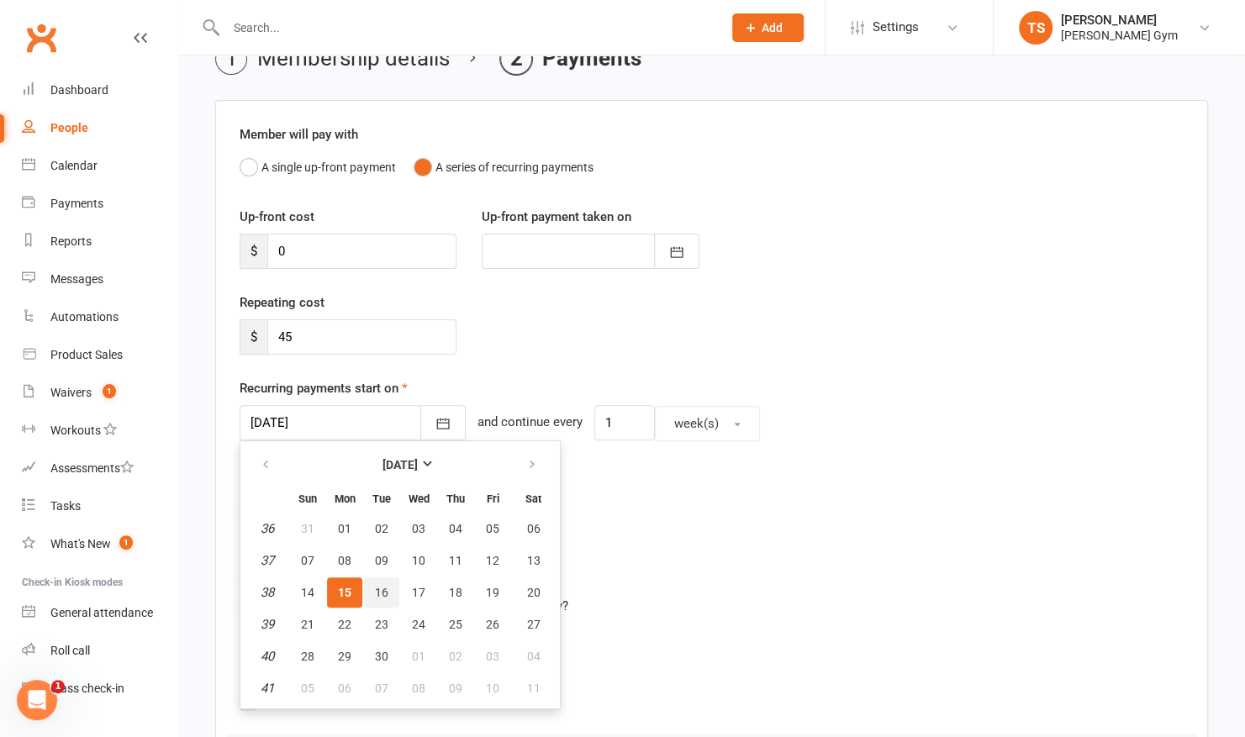
click at [385, 591] on span "16" at bounding box center [381, 592] width 13 height 13
type input "16 Sep 2025"
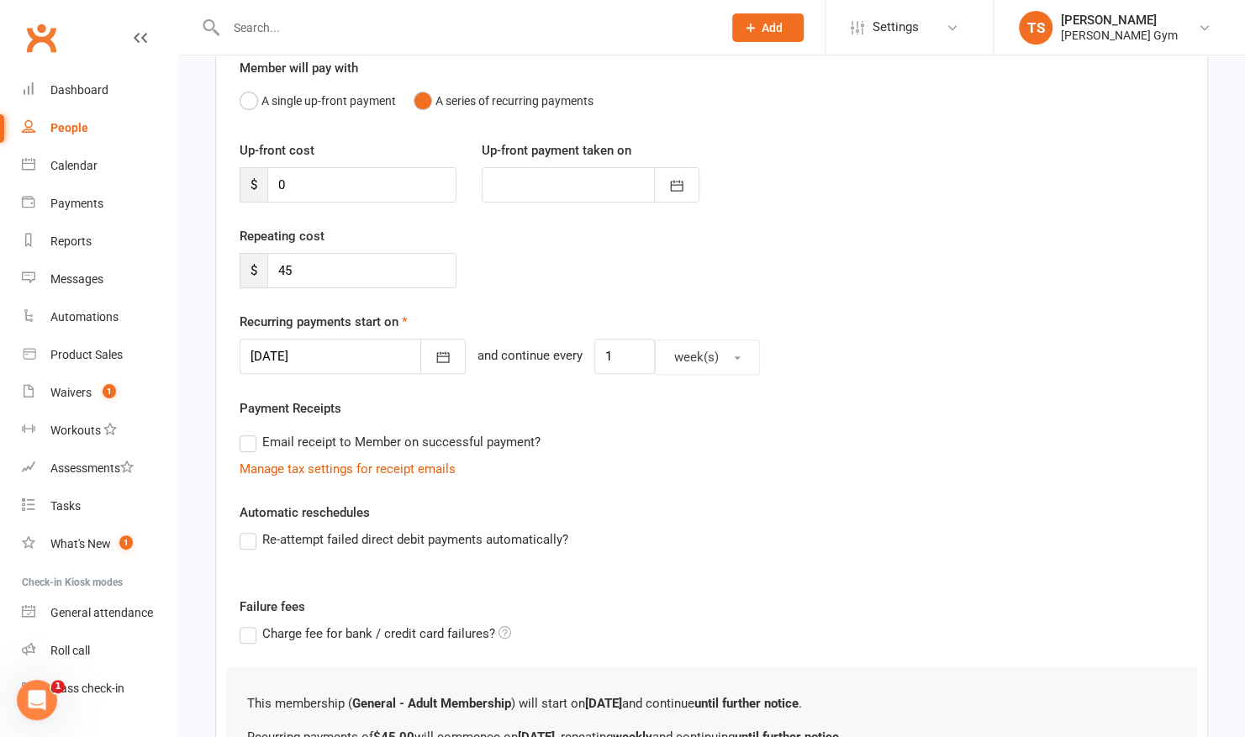
scroll to position [160, 0]
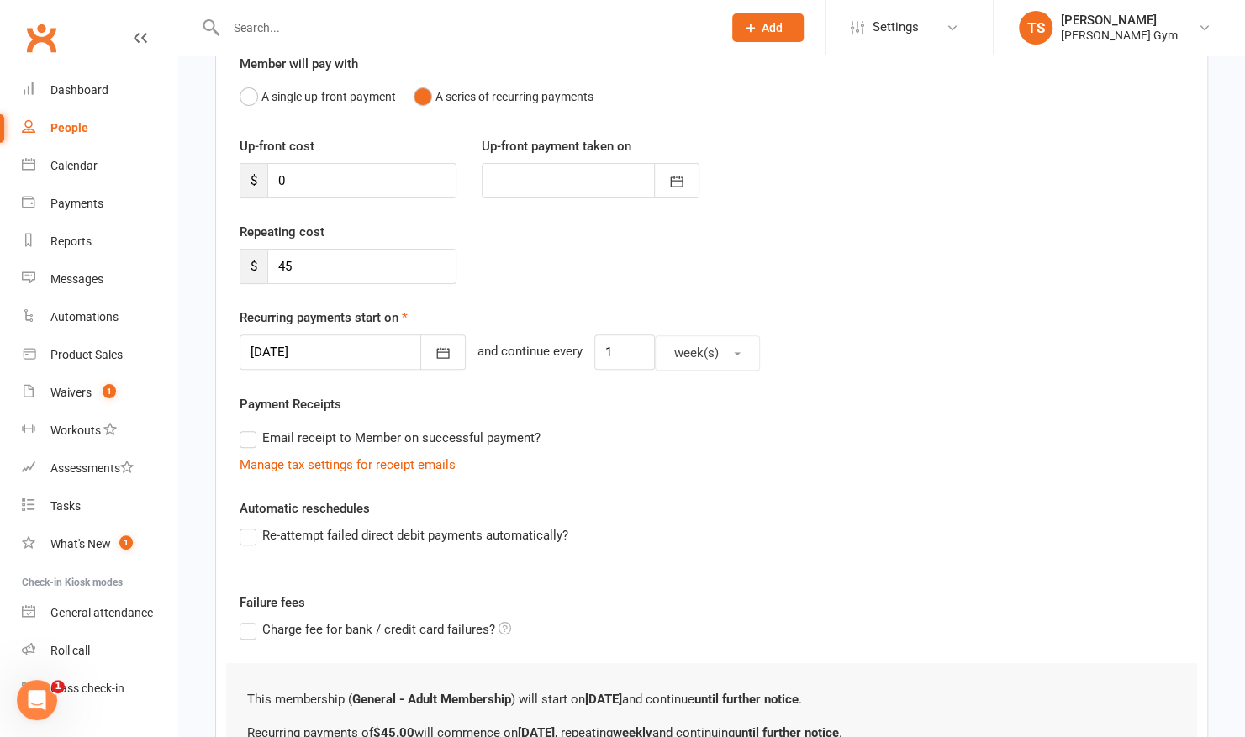
click at [244, 535] on label "Re-attempt failed direct debit payments automatically?" at bounding box center [404, 535] width 329 height 20
click at [244, 525] on input "Re-attempt failed direct debit payments automatically?" at bounding box center [245, 525] width 11 height 0
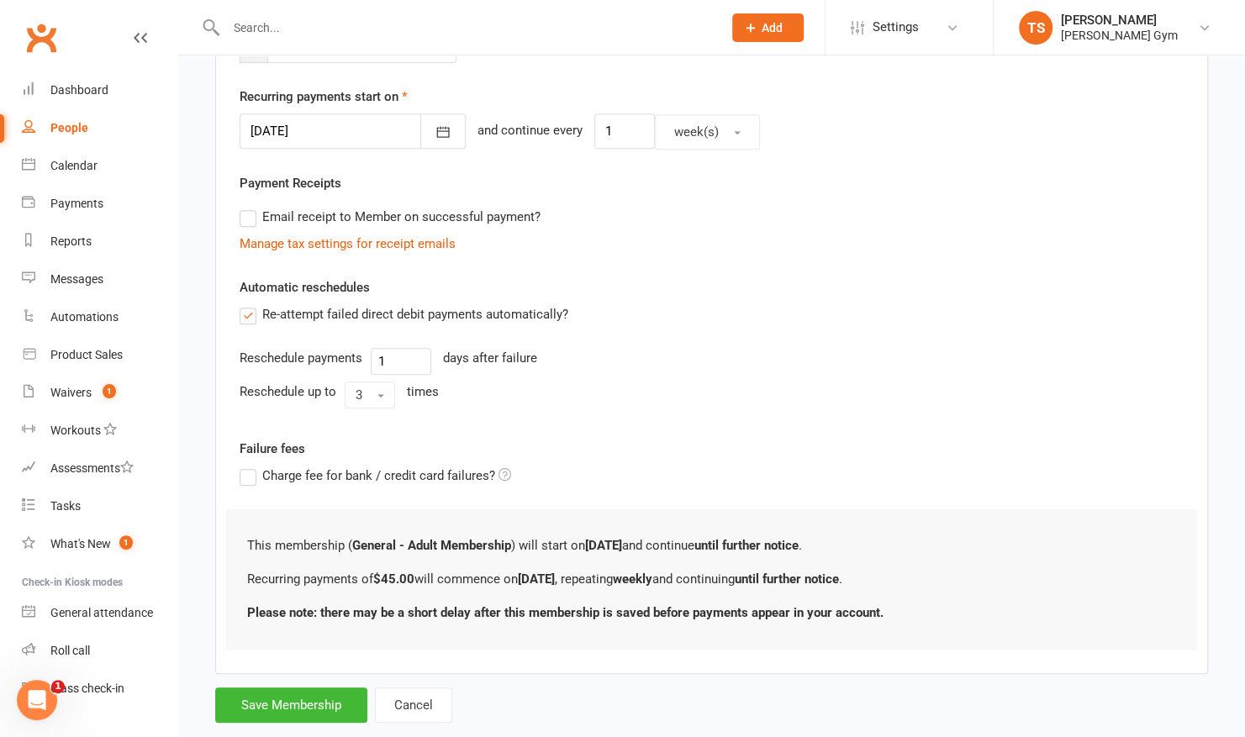
scroll to position [382, 0]
click at [271, 700] on button "Save Membership" at bounding box center [291, 704] width 152 height 35
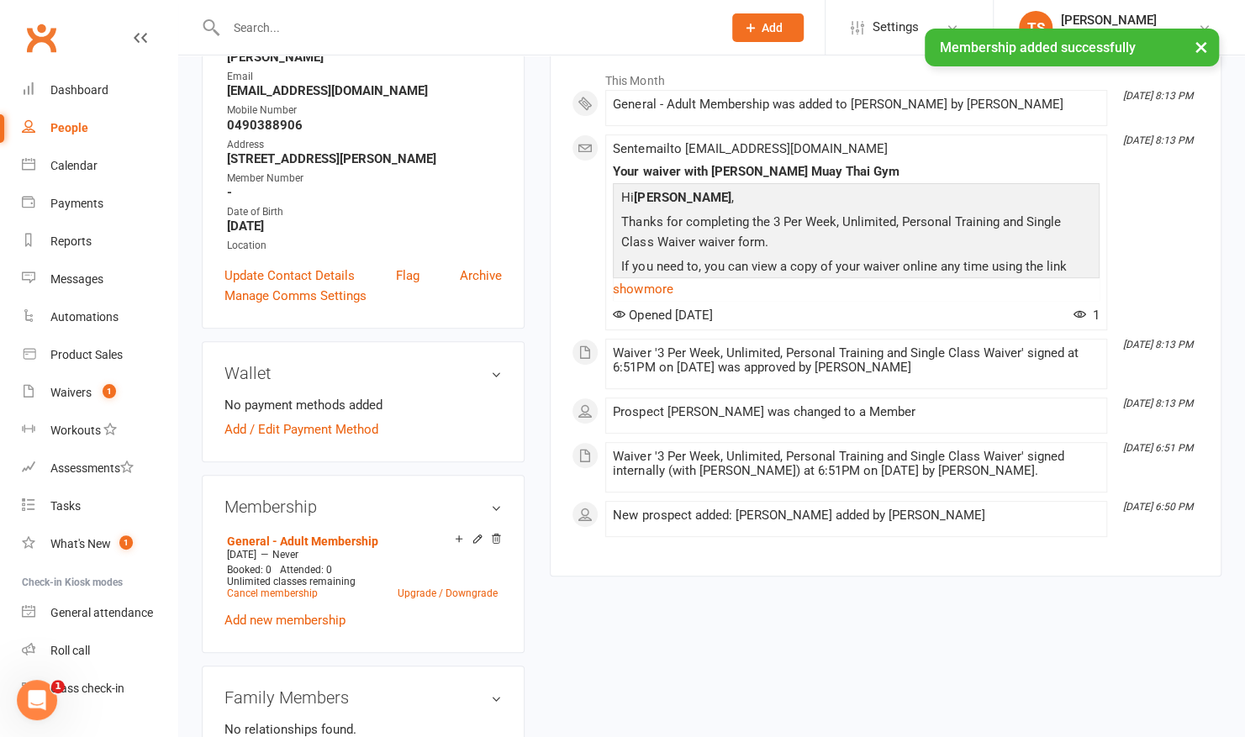
scroll to position [256, 0]
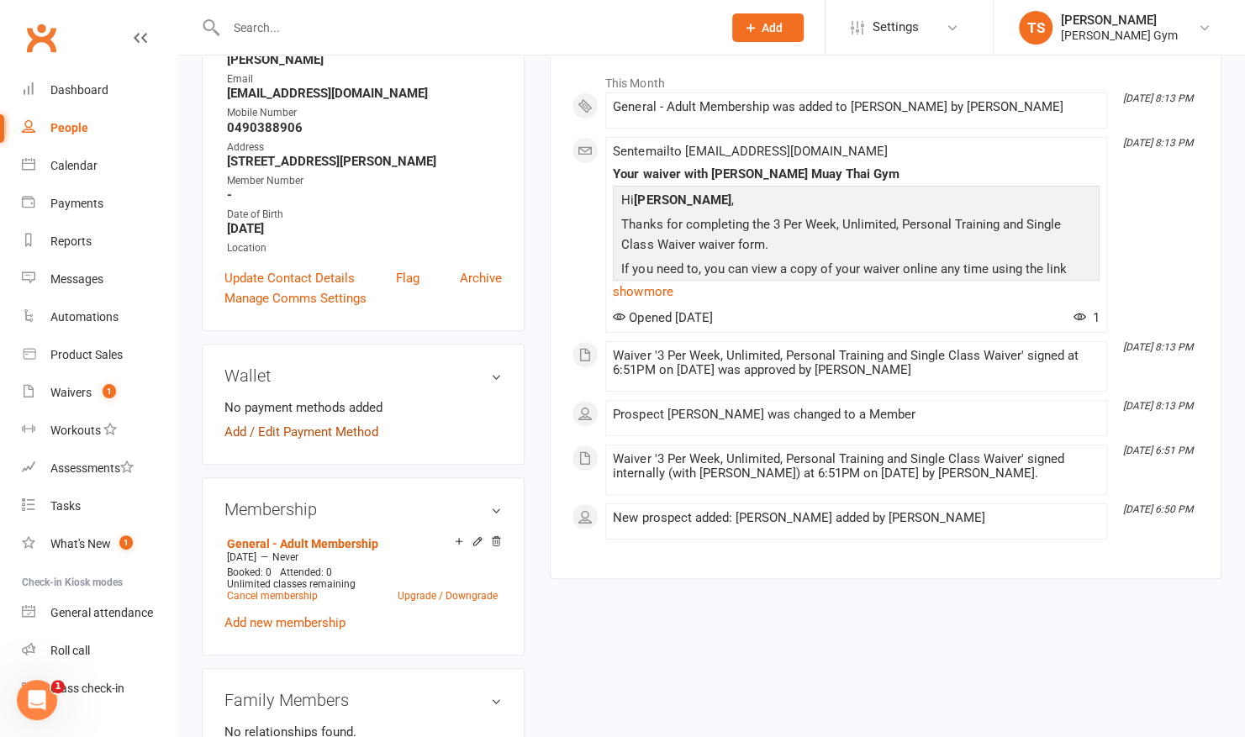
click at [318, 433] on link "Add / Edit Payment Method" at bounding box center [301, 432] width 154 height 20
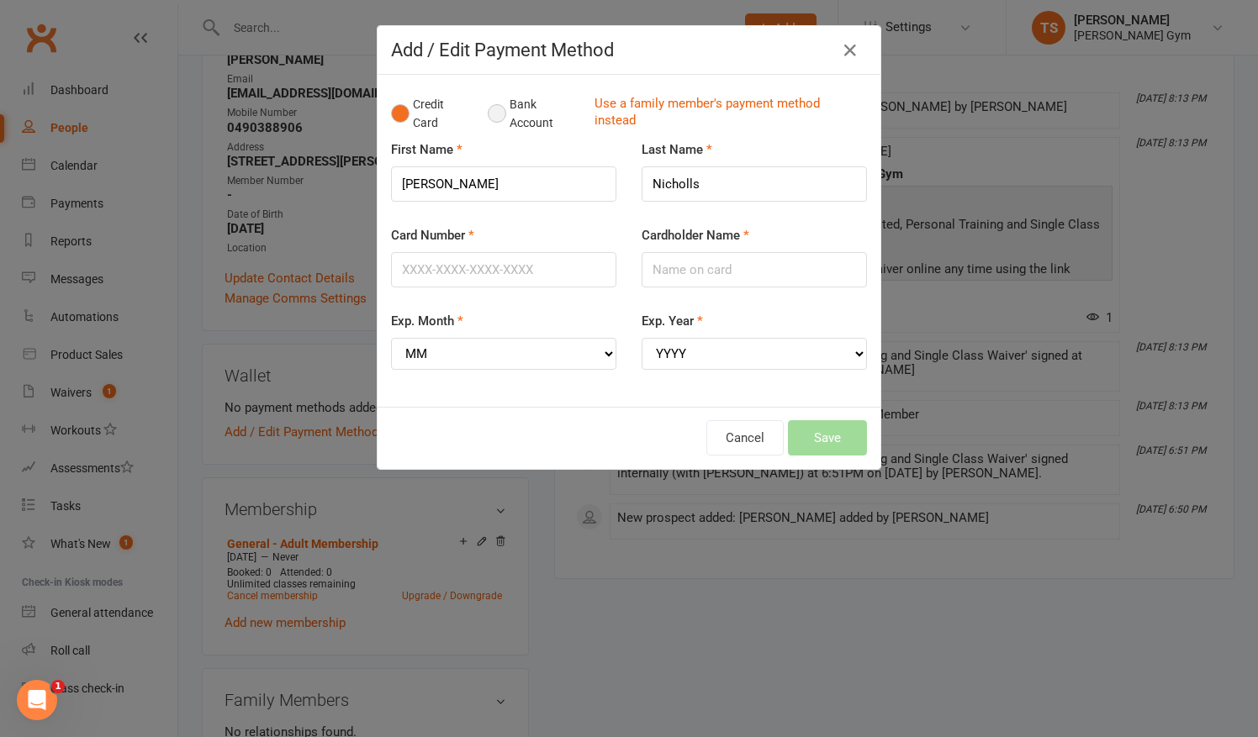
click at [494, 112] on button "Bank Account" at bounding box center [534, 113] width 93 height 51
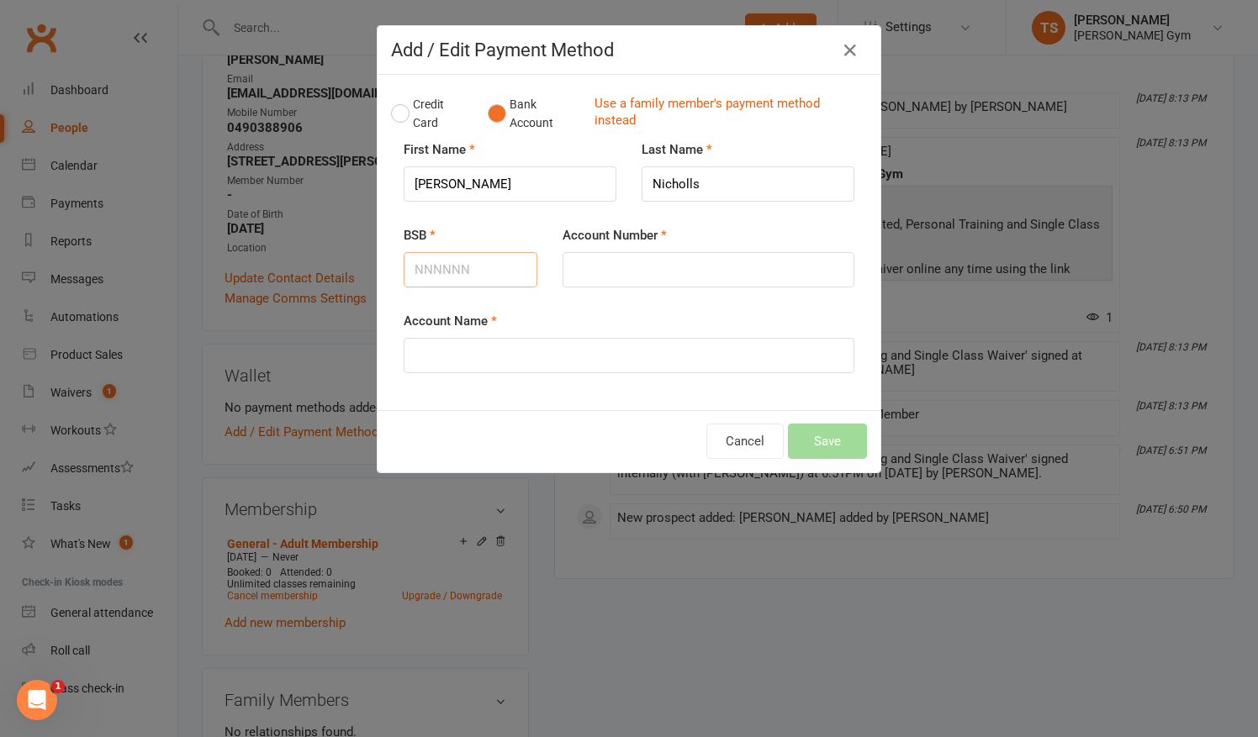
click at [451, 259] on input "BSB" at bounding box center [471, 269] width 134 height 35
type input "067873"
click at [661, 276] on input "Account Number" at bounding box center [708, 269] width 292 height 35
type input "12909661"
click at [549, 356] on input "Account Name" at bounding box center [629, 355] width 451 height 35
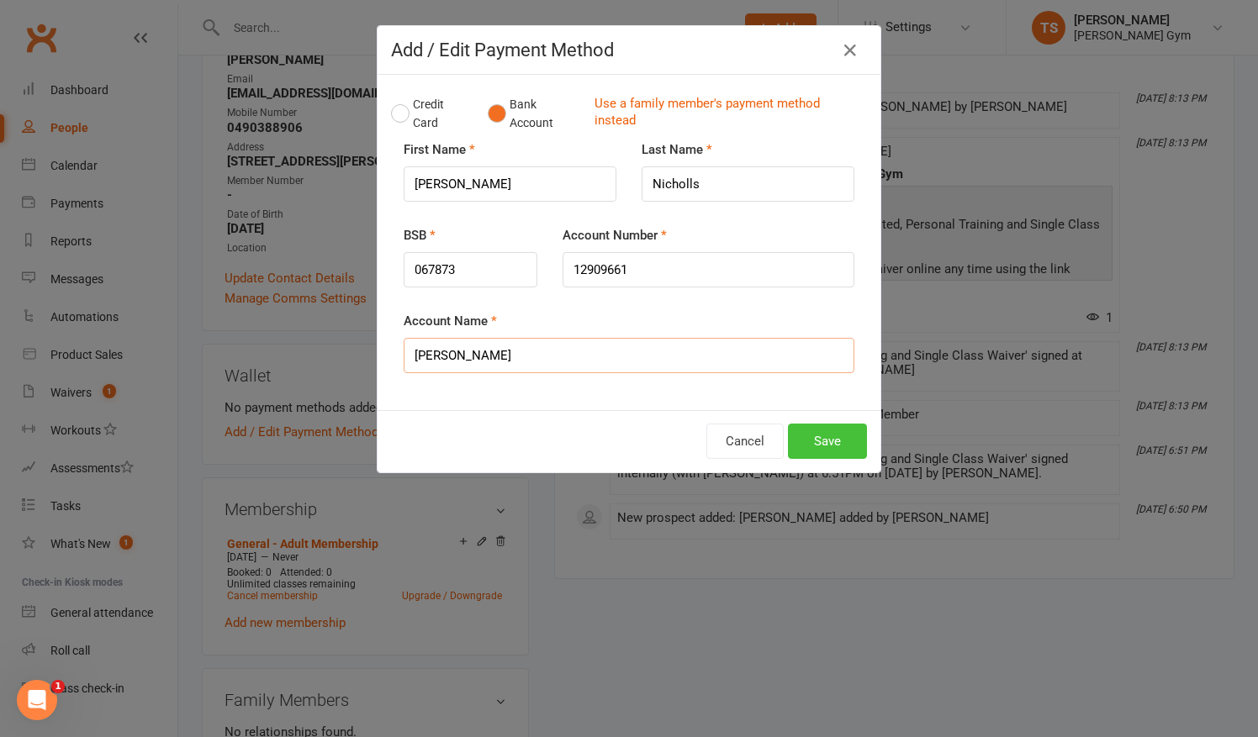
type input "[PERSON_NAME]"
click at [829, 431] on button "Save" at bounding box center [827, 441] width 79 height 35
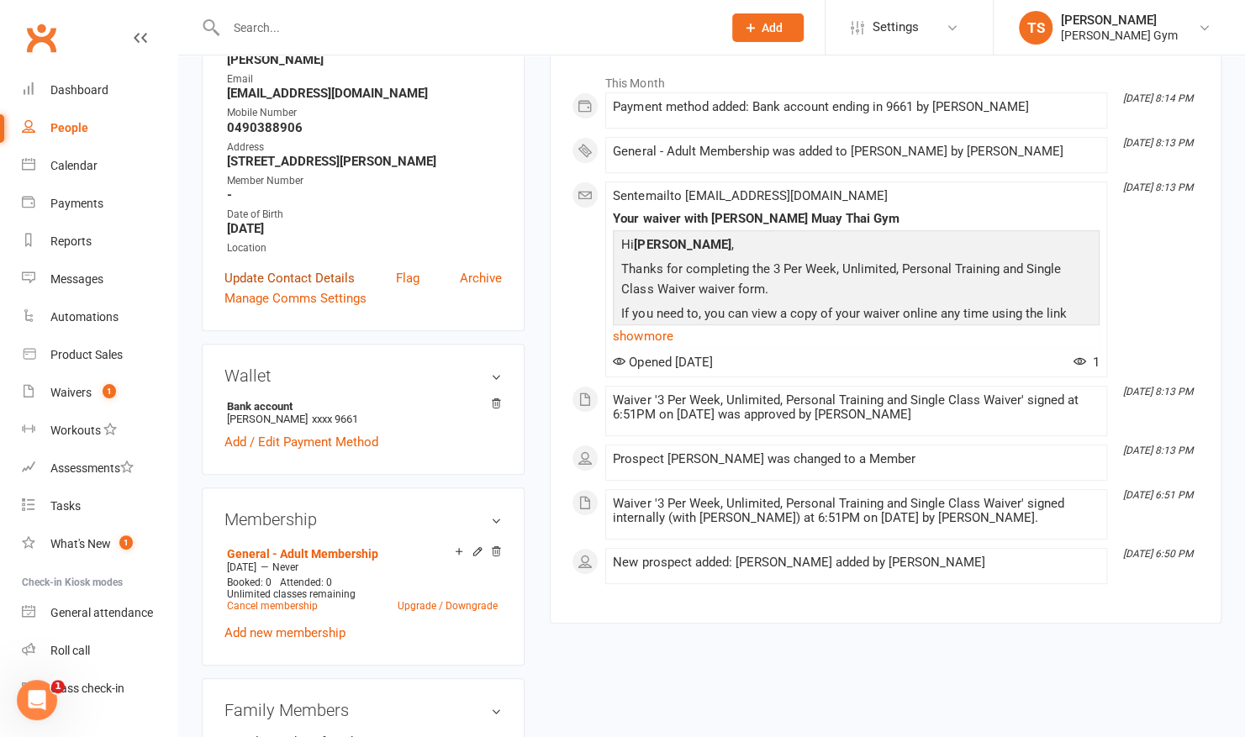
scroll to position [0, 0]
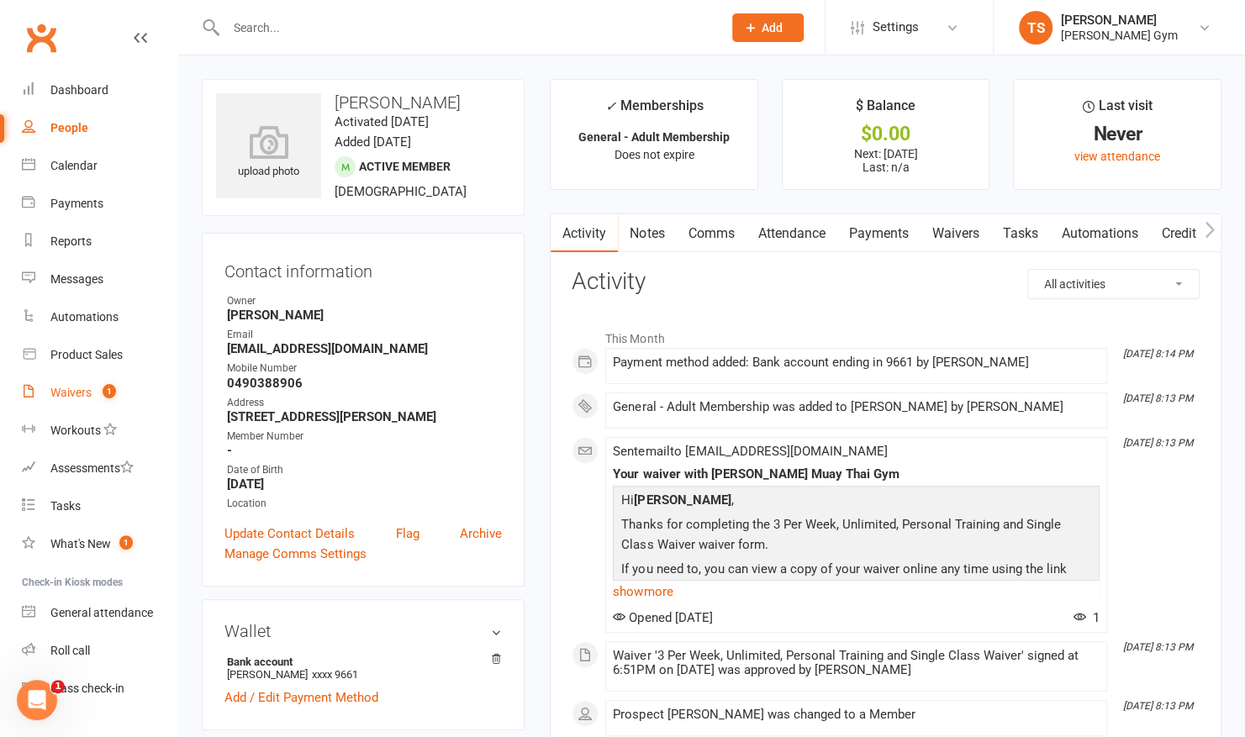
click at [90, 391] on div "Waivers" at bounding box center [70, 392] width 41 height 13
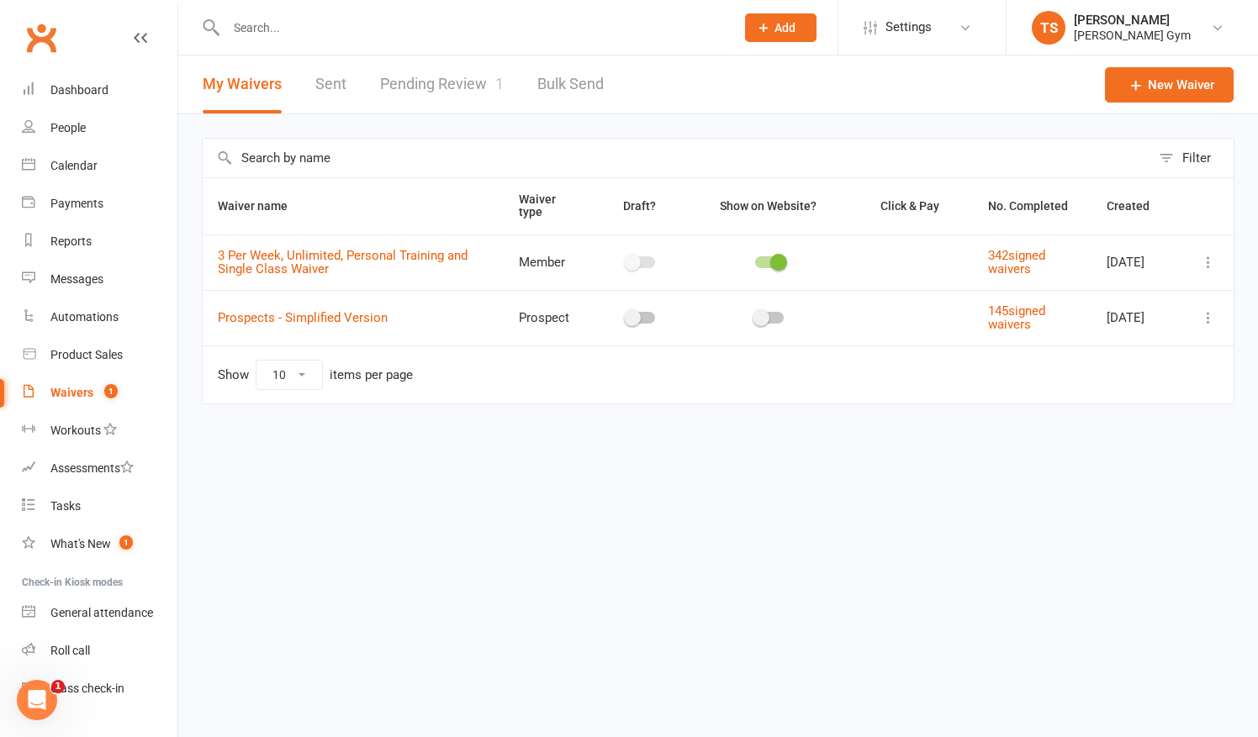
click at [443, 95] on link "Pending Review 1" at bounding box center [442, 84] width 124 height 58
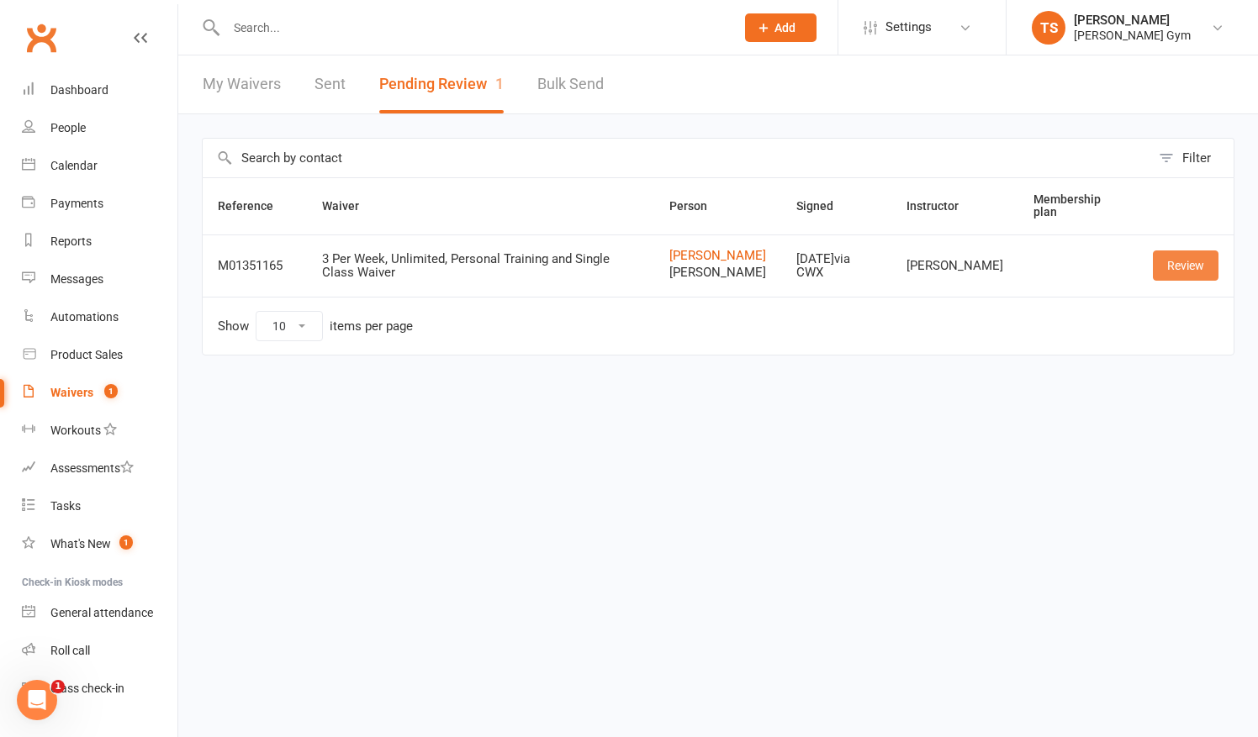
click at [1181, 267] on link "Review" at bounding box center [1186, 266] width 66 height 30
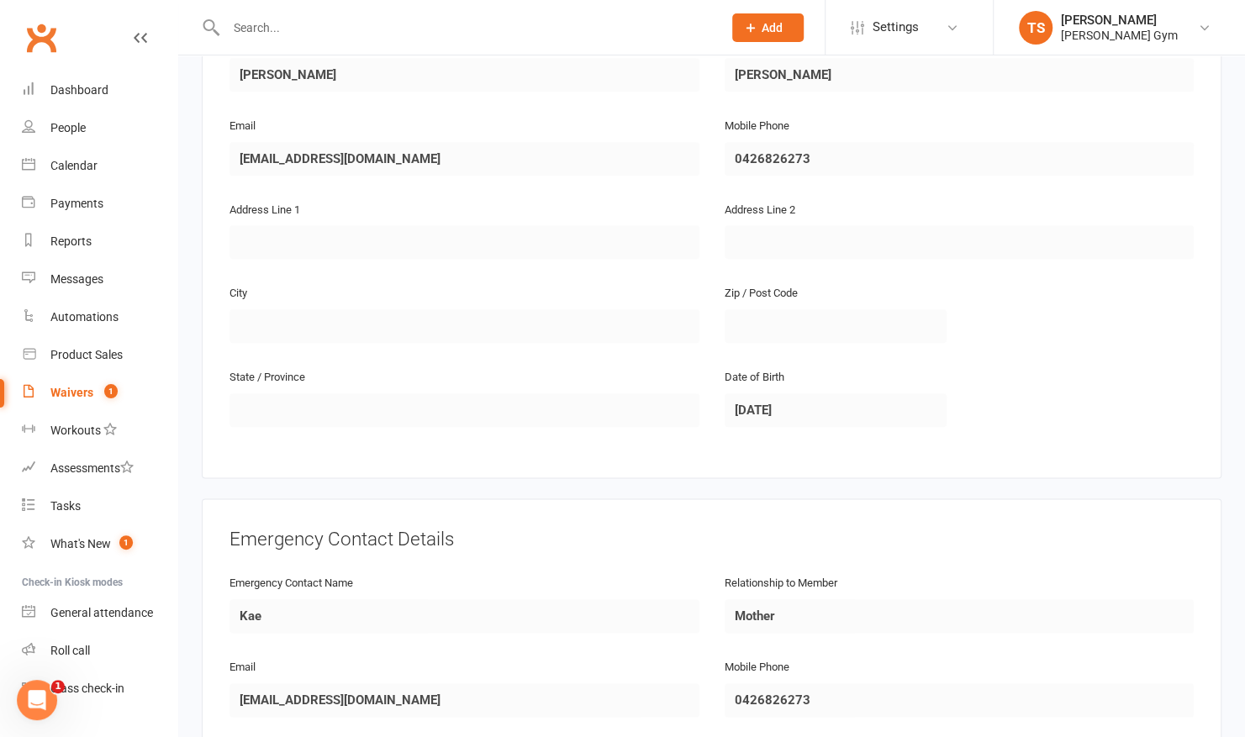
scroll to position [1391, 0]
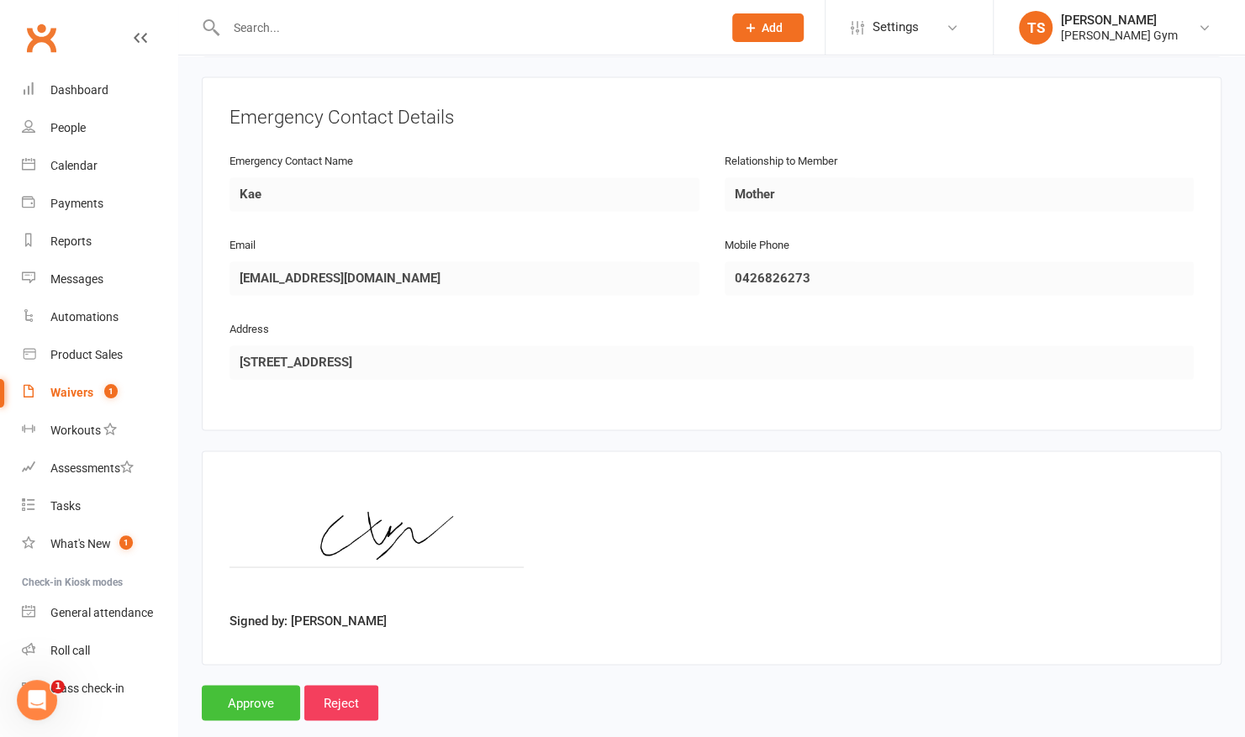
click at [231, 685] on input "Approve" at bounding box center [251, 702] width 98 height 35
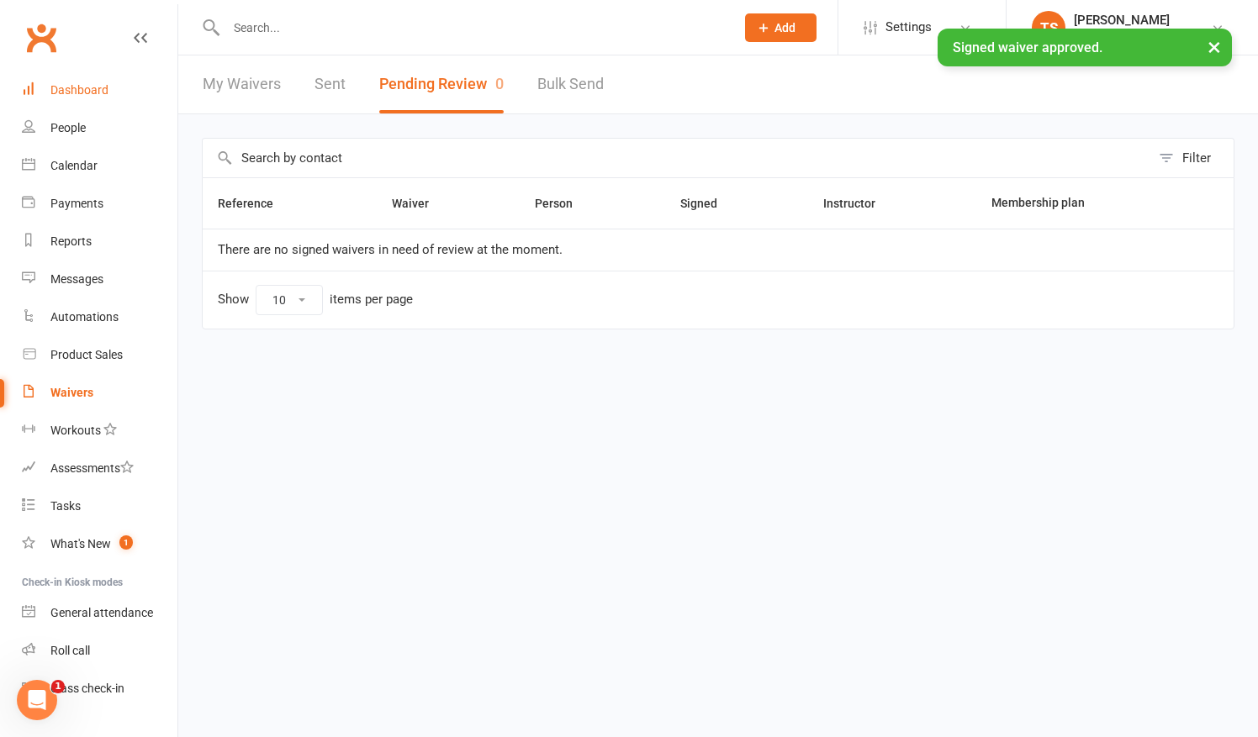
click at [80, 88] on div "Dashboard" at bounding box center [79, 89] width 58 height 13
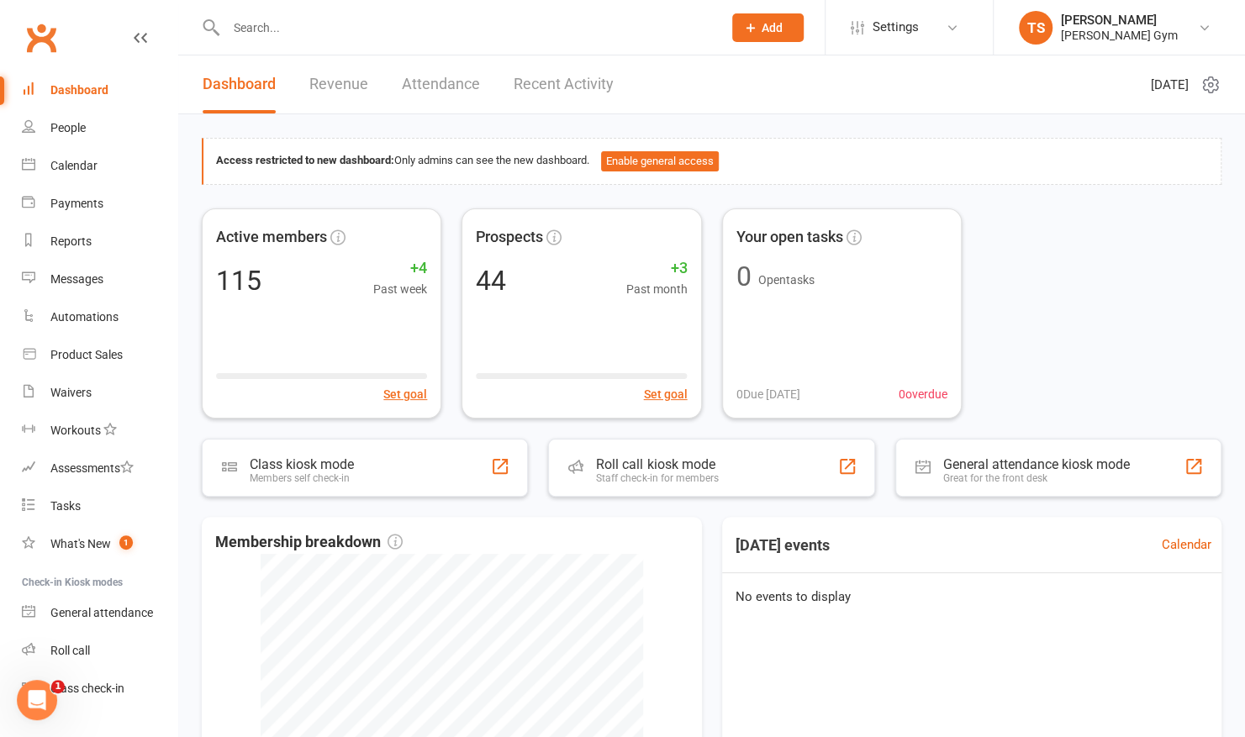
click at [539, 88] on link "Recent Activity" at bounding box center [564, 84] width 100 height 58
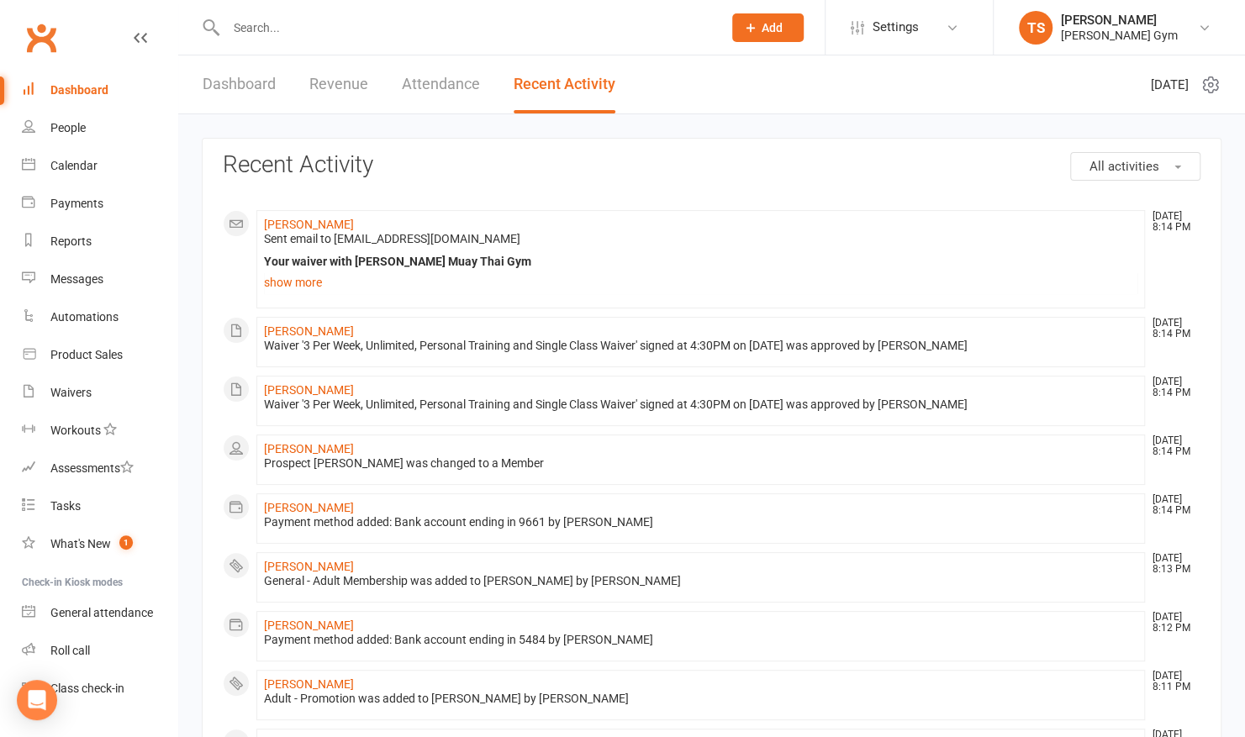
click at [95, 91] on div "Dashboard" at bounding box center [79, 89] width 58 height 13
click at [228, 92] on link "Dashboard" at bounding box center [239, 84] width 73 height 58
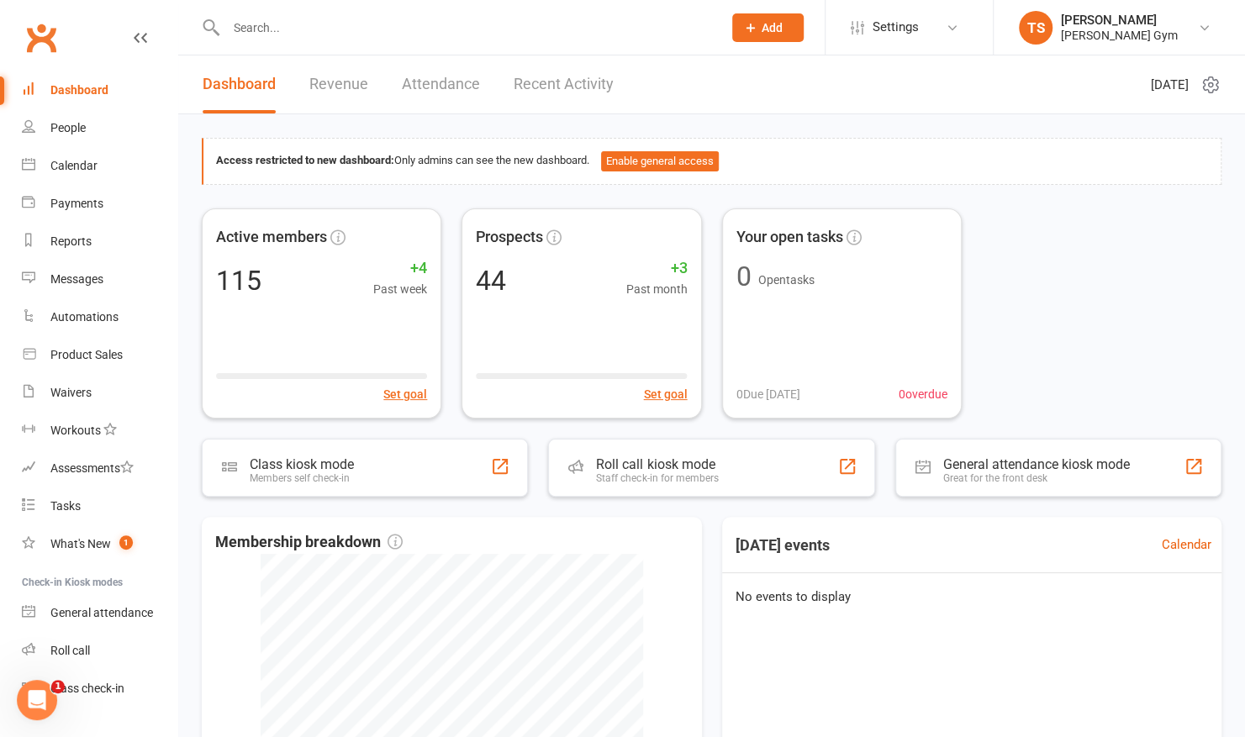
click at [457, 86] on link "Attendance" at bounding box center [441, 84] width 78 height 58
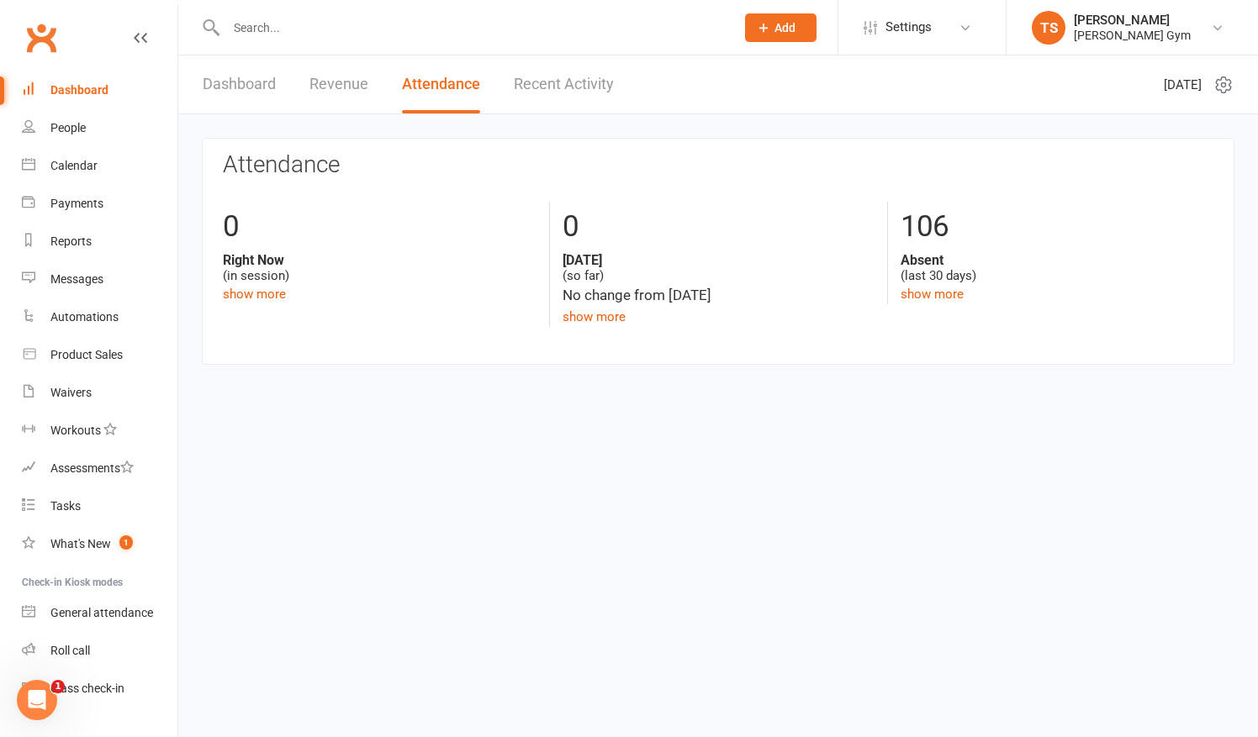
click at [341, 86] on link "Revenue" at bounding box center [338, 84] width 59 height 58
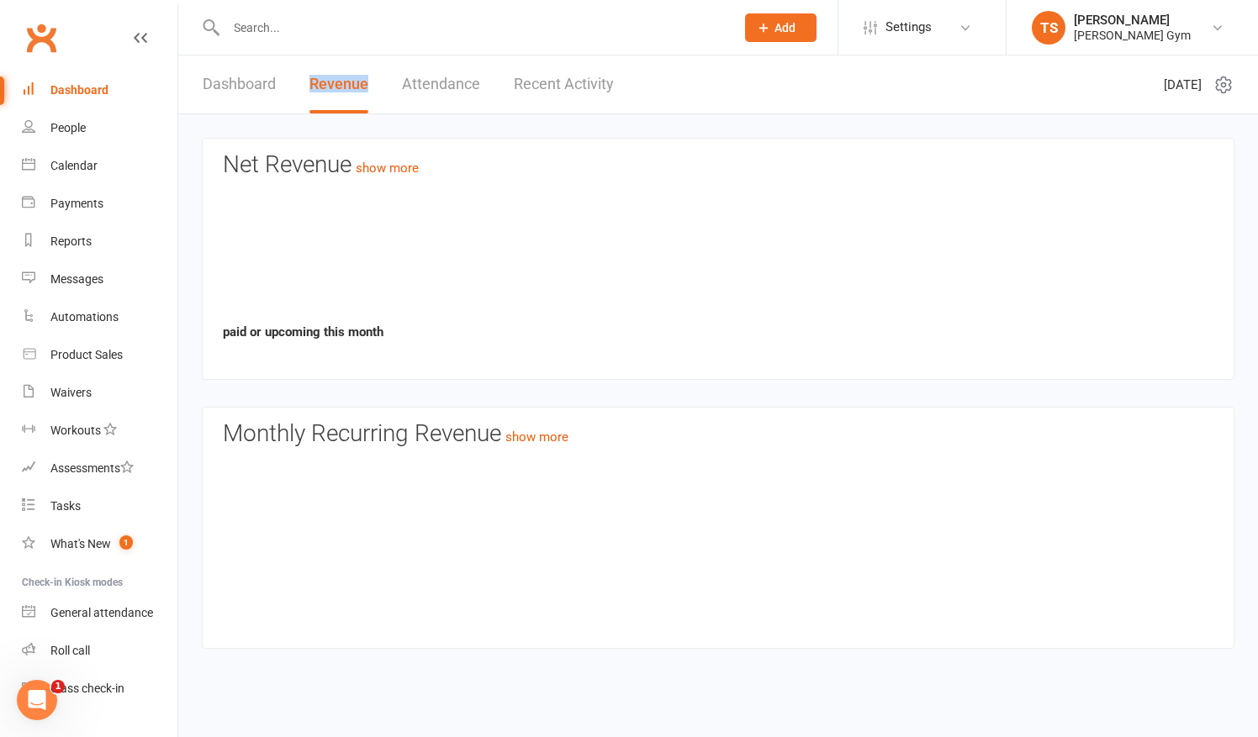
click at [341, 86] on link "Revenue" at bounding box center [338, 84] width 59 height 58
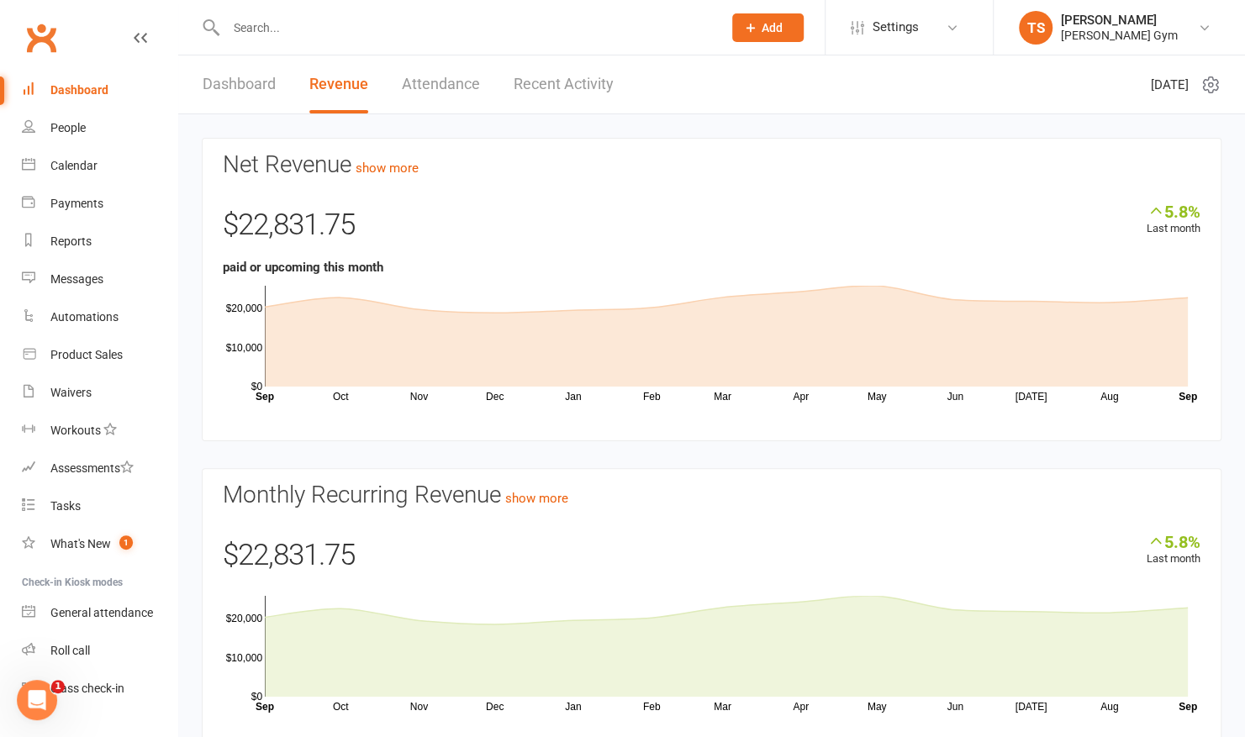
click at [222, 86] on link "Dashboard" at bounding box center [239, 84] width 73 height 58
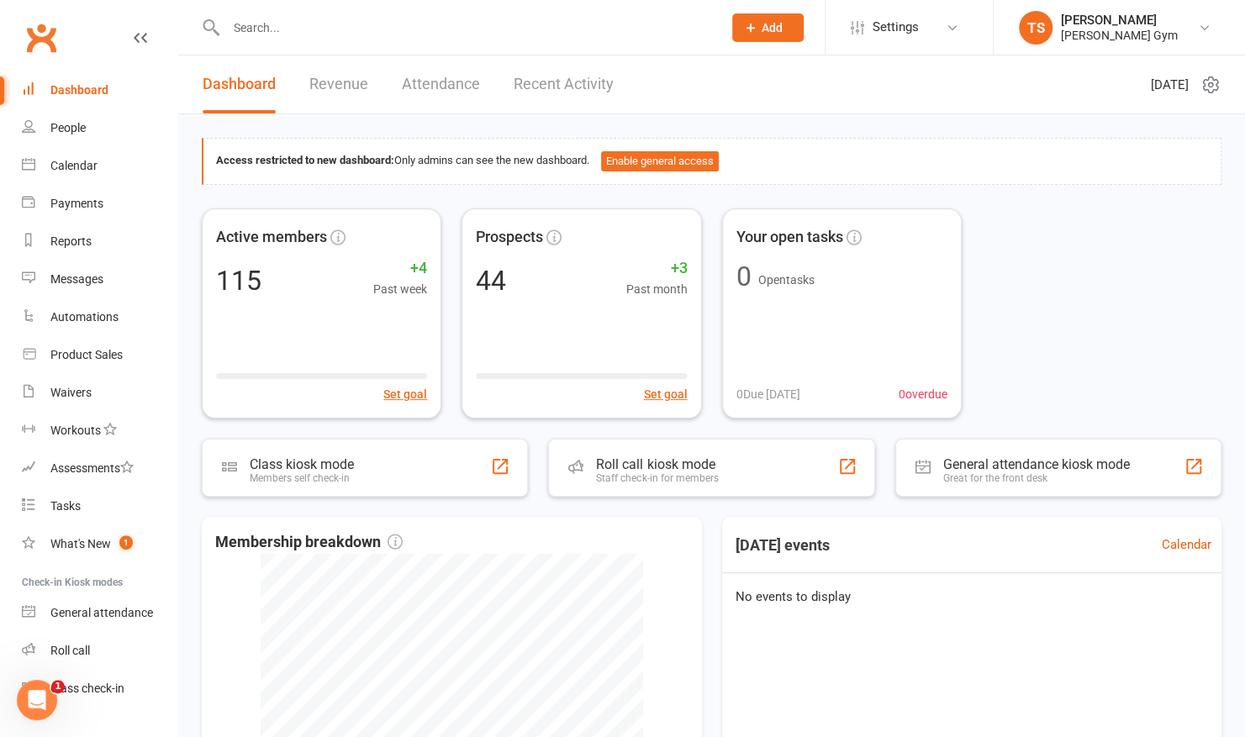
click at [362, 30] on input "text" at bounding box center [465, 28] width 489 height 24
click at [338, 91] on link "Revenue" at bounding box center [338, 84] width 59 height 58
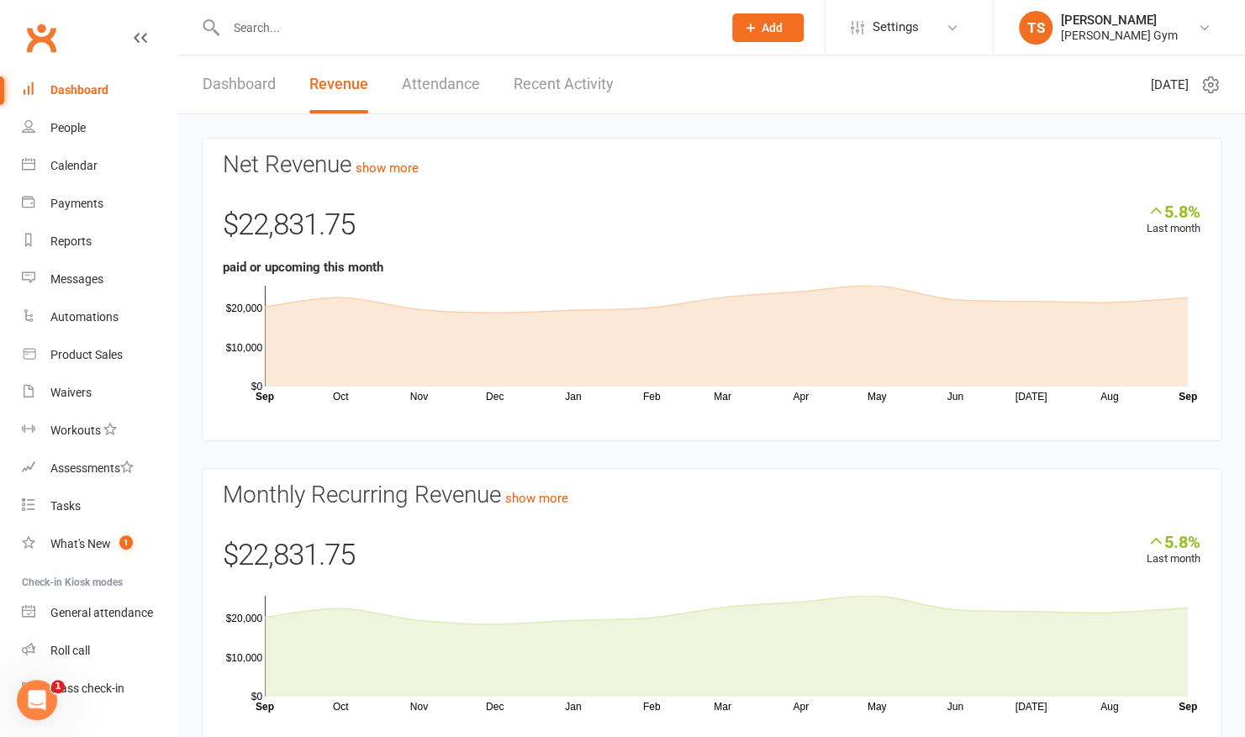
click at [71, 88] on div "Dashboard" at bounding box center [79, 89] width 58 height 13
click at [230, 87] on link "Dashboard" at bounding box center [239, 84] width 73 height 58
